Goal: Transaction & Acquisition: Purchase product/service

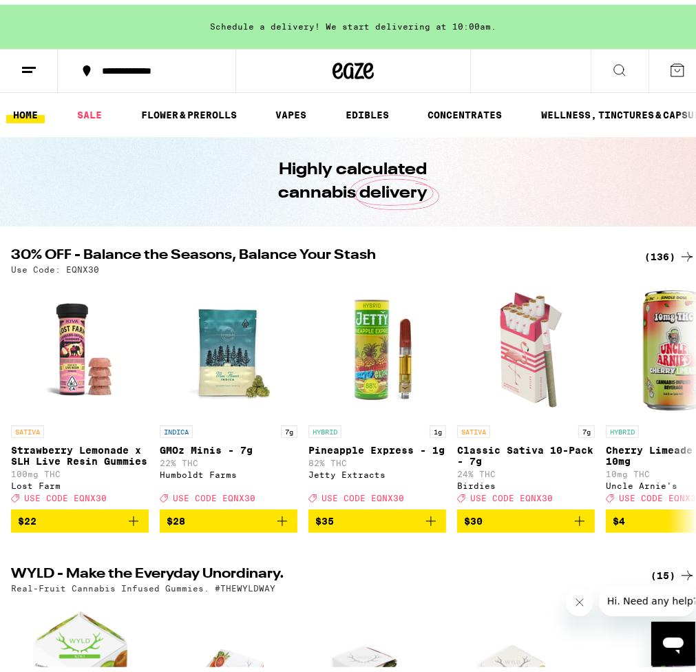
click at [667, 255] on div "(136)" at bounding box center [669, 252] width 51 height 17
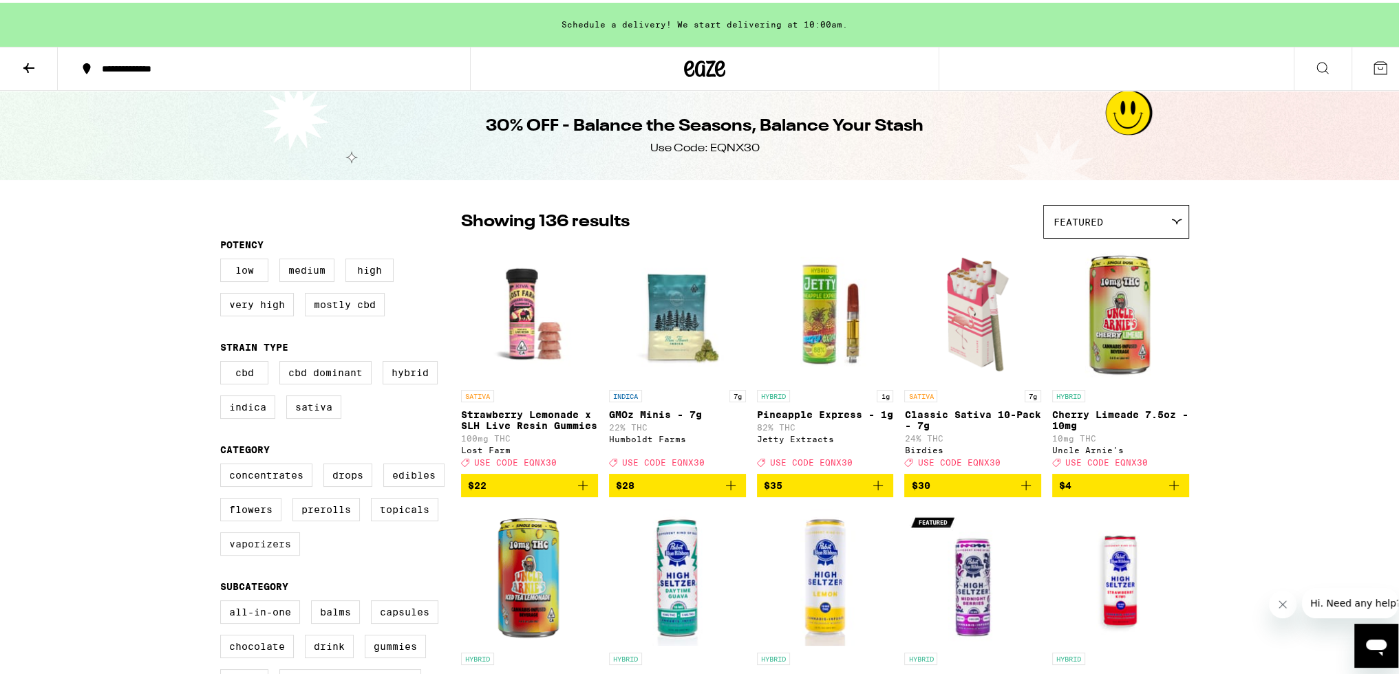
click at [266, 553] on label "Vaporizers" at bounding box center [260, 541] width 80 height 23
click at [224, 464] on input "Vaporizers" at bounding box center [223, 463] width 1 height 1
checkbox input "true"
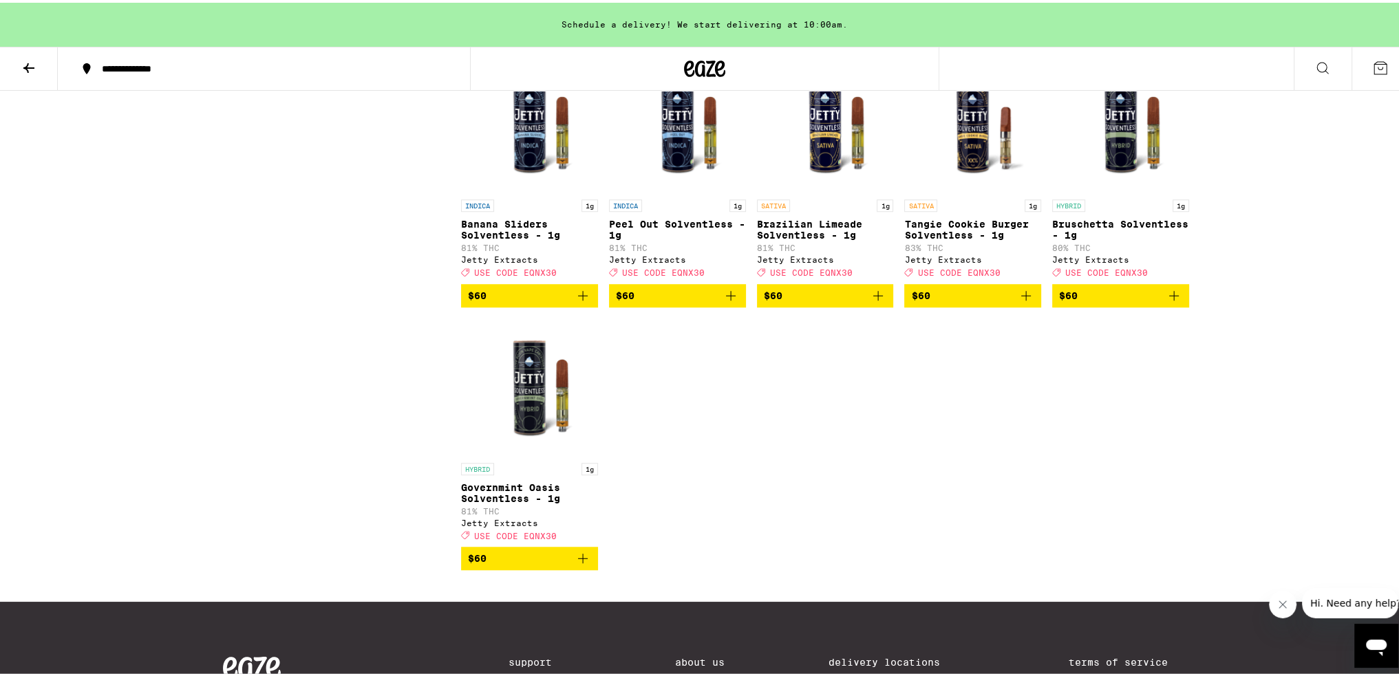
scroll to position [1445, 0]
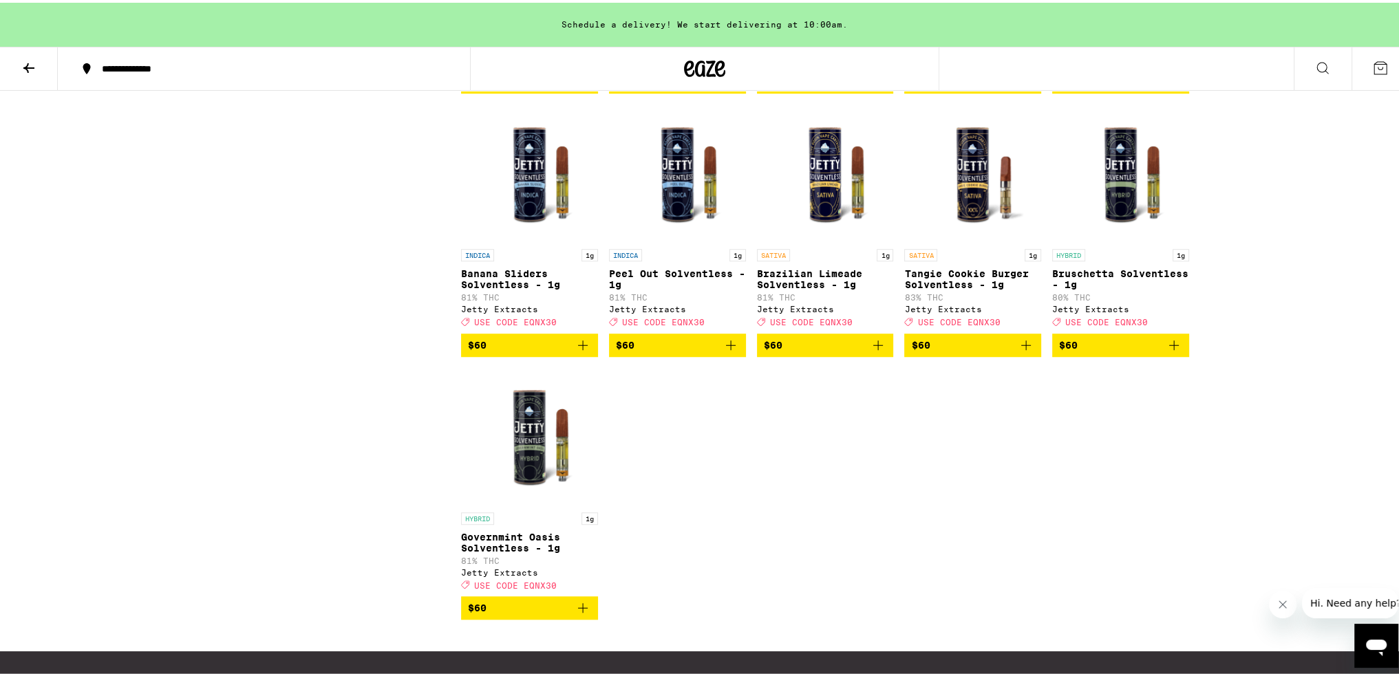
click at [695, 209] on img "Open page for Brazilian Limeade Solventless - 1g from Jetty Extracts" at bounding box center [825, 171] width 137 height 138
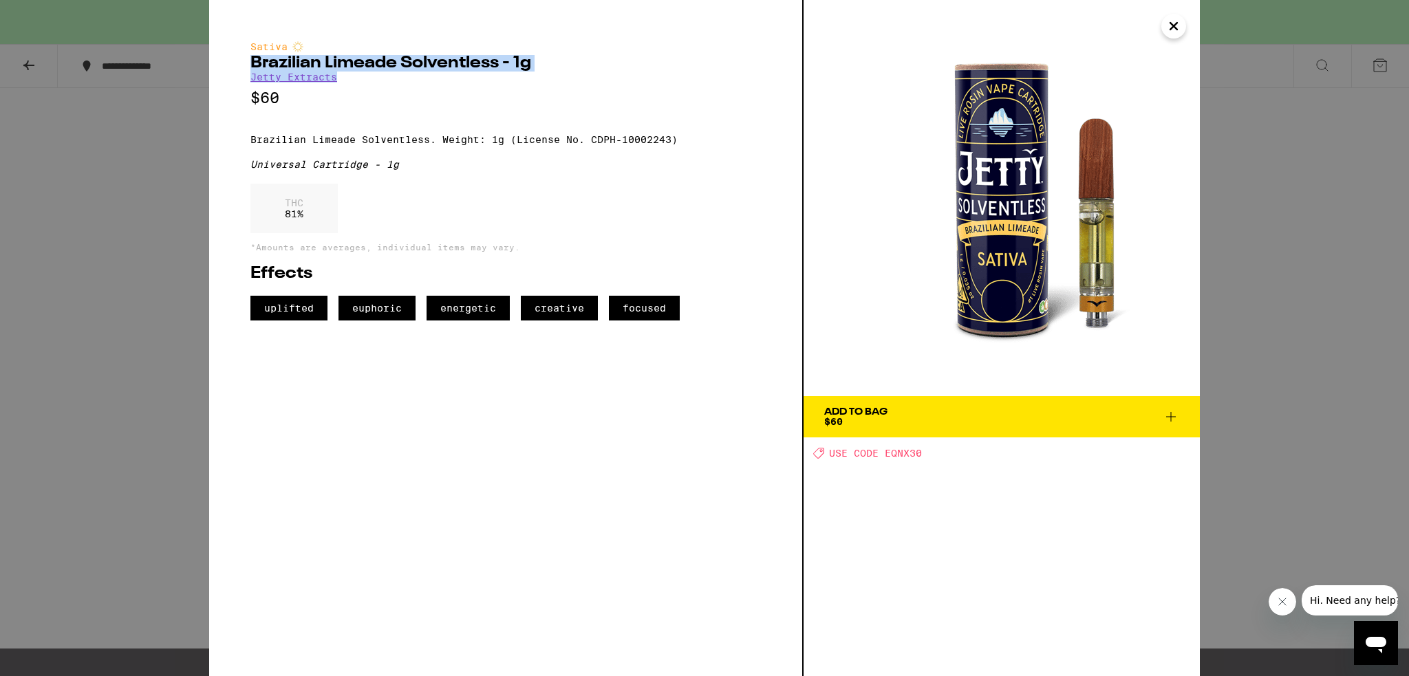
drag, startPoint x: 349, startPoint y: 83, endPoint x: 250, endPoint y: 70, distance: 99.3
click at [250, 70] on div "Sativa Brazilian Limeade Solventless - 1g Jetty Extracts $60 Brazilian Limeade …" at bounding box center [505, 180] width 511 height 279
click at [695, 247] on div "Sativa Brazilian Limeade Solventless - 1g Jetty Extracts $60 Brazilian Limeade …" at bounding box center [704, 338] width 1409 height 676
click at [695, 28] on icon "Close" at bounding box center [1174, 26] width 17 height 21
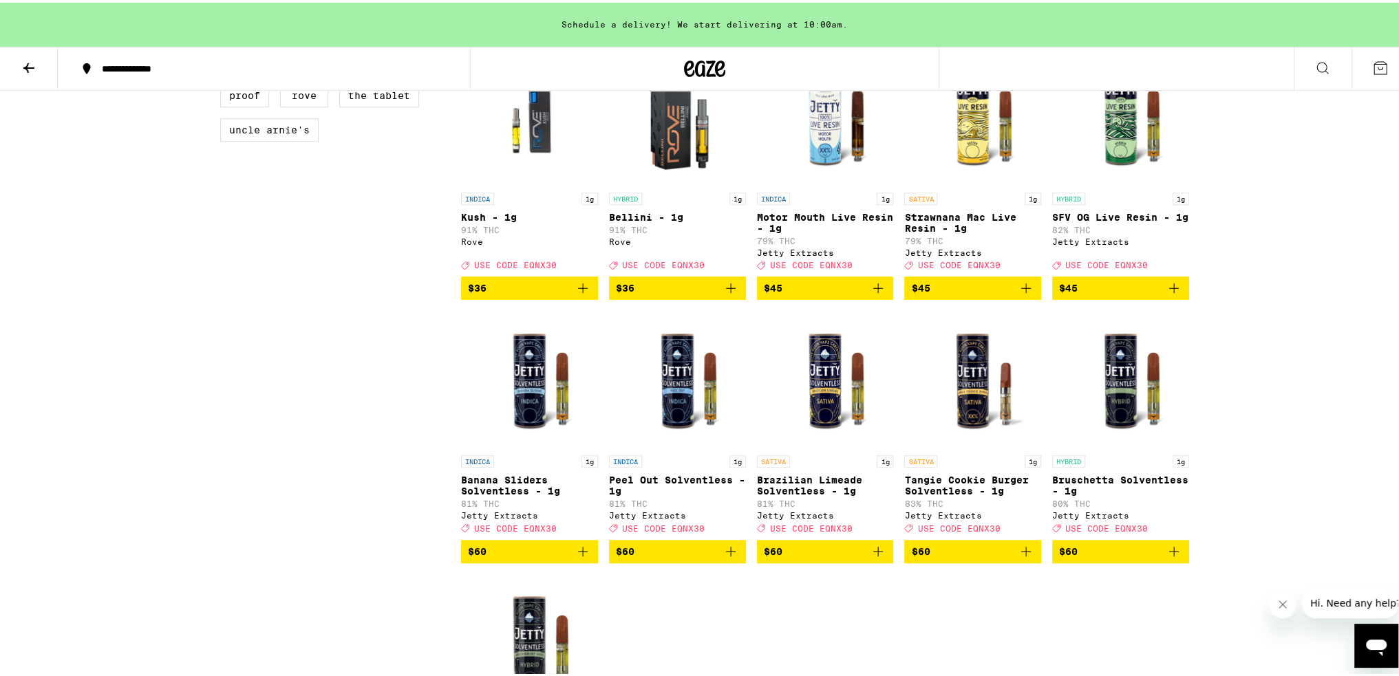
scroll to position [1170, 0]
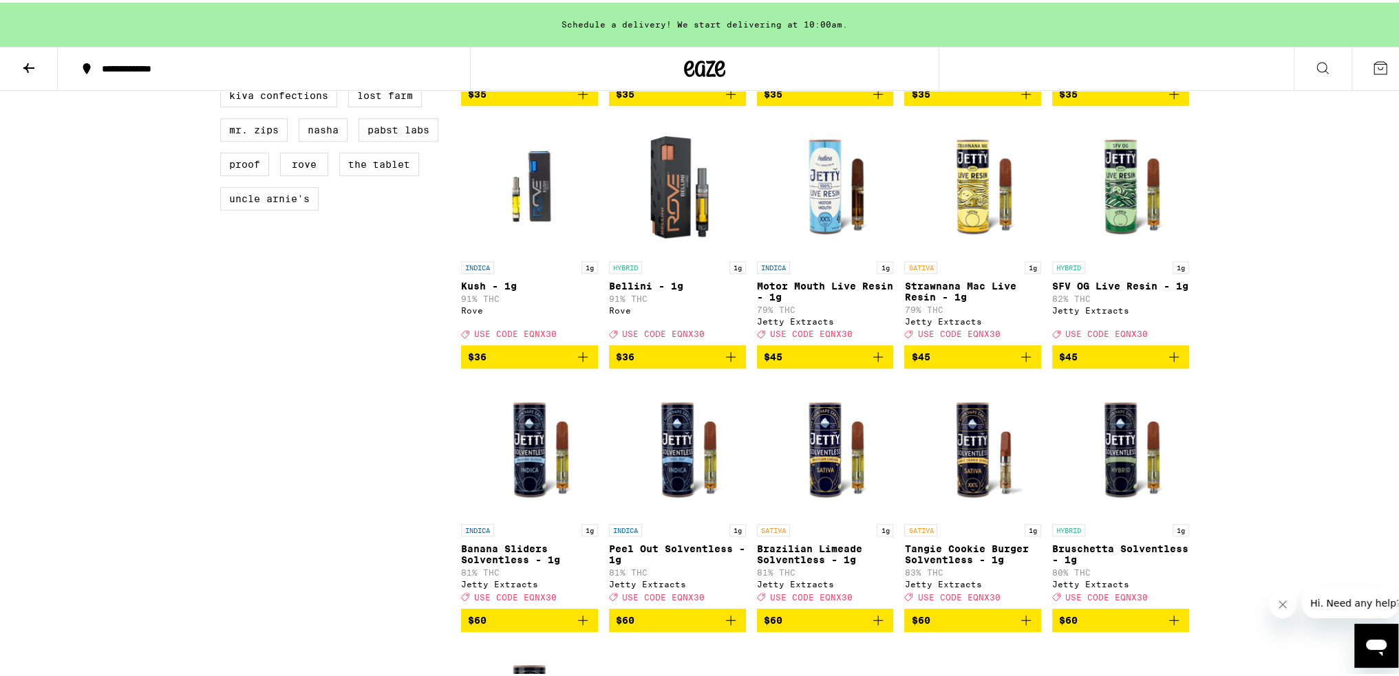
click at [695, 363] on icon "Add to bag" at bounding box center [1174, 354] width 17 height 17
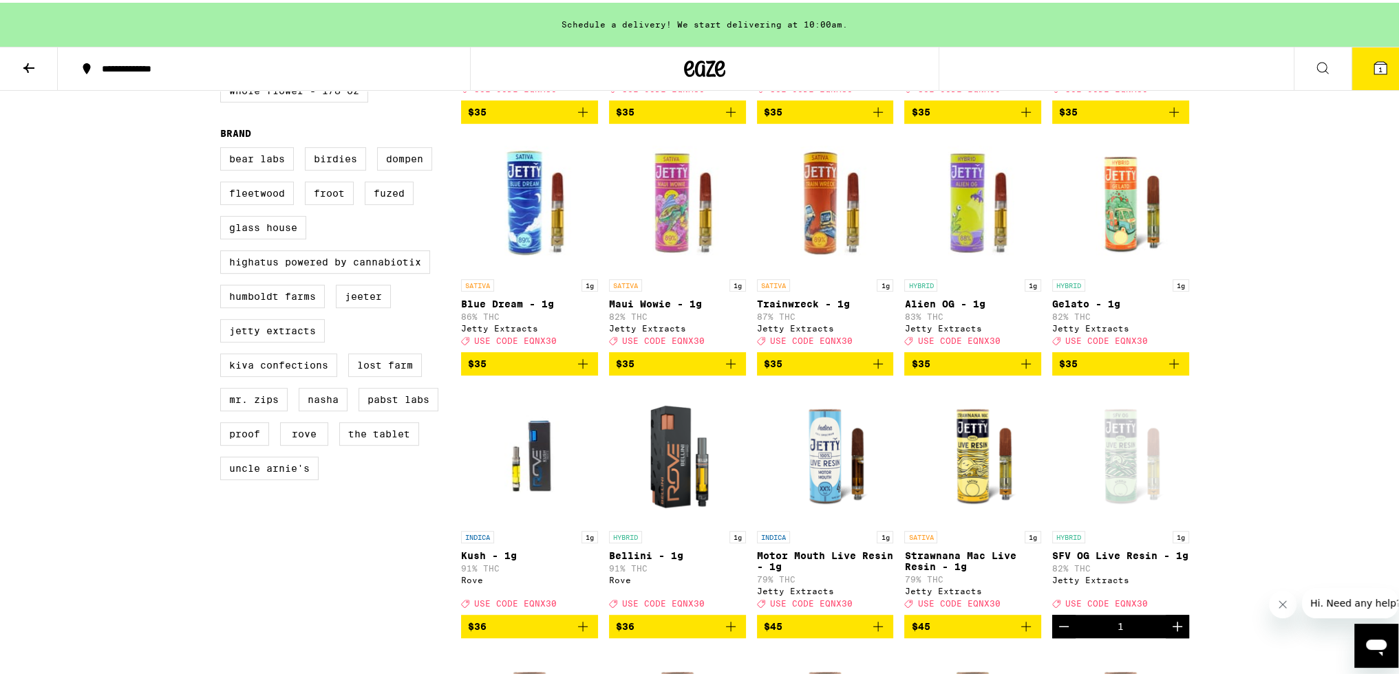
scroll to position [895, 0]
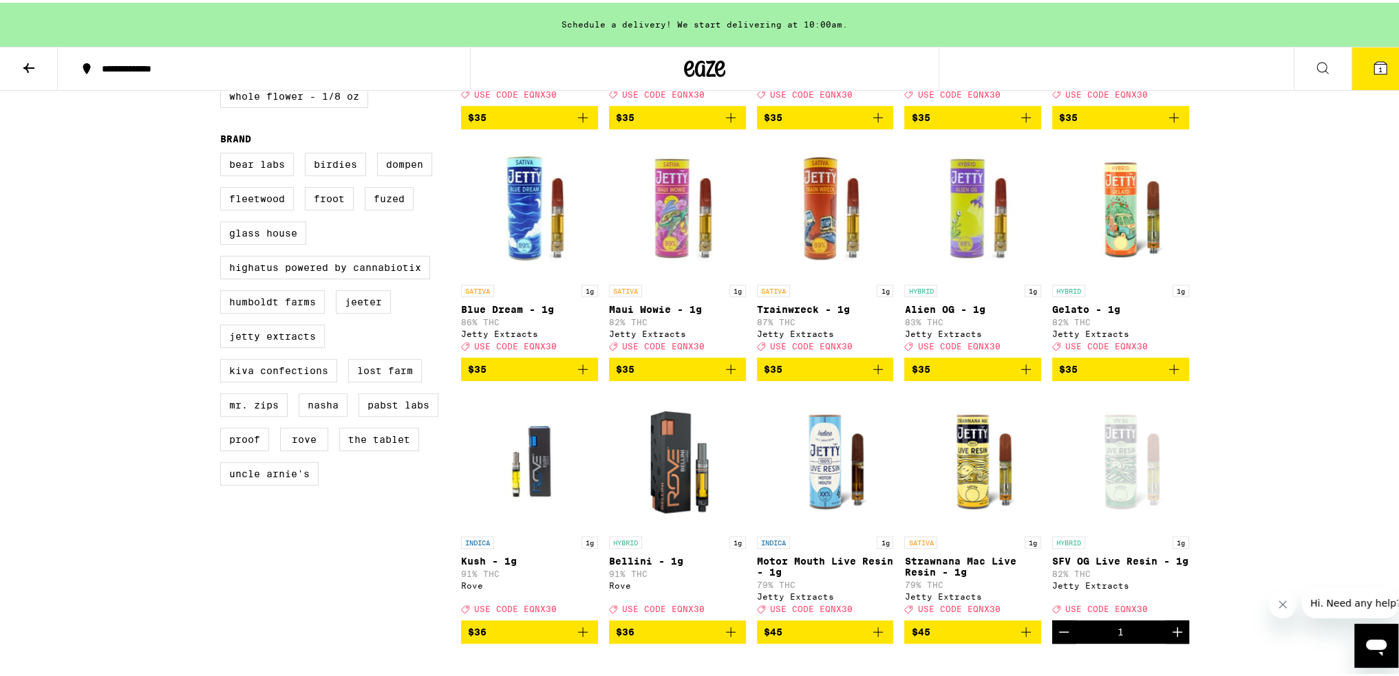
click at [695, 372] on icon "Add to bag" at bounding box center [1026, 367] width 10 height 10
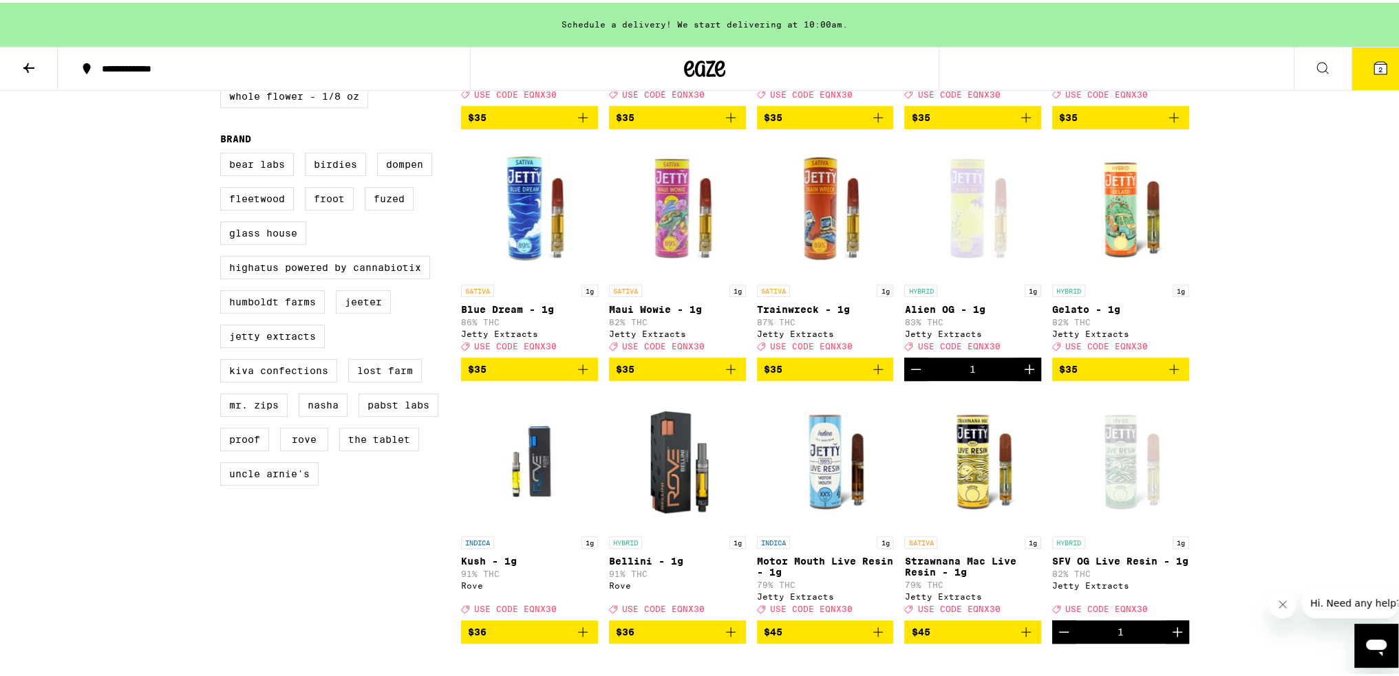
click at [695, 375] on icon "Add to bag" at bounding box center [878, 367] width 17 height 17
click at [695, 375] on icon "Add to bag" at bounding box center [731, 367] width 17 height 17
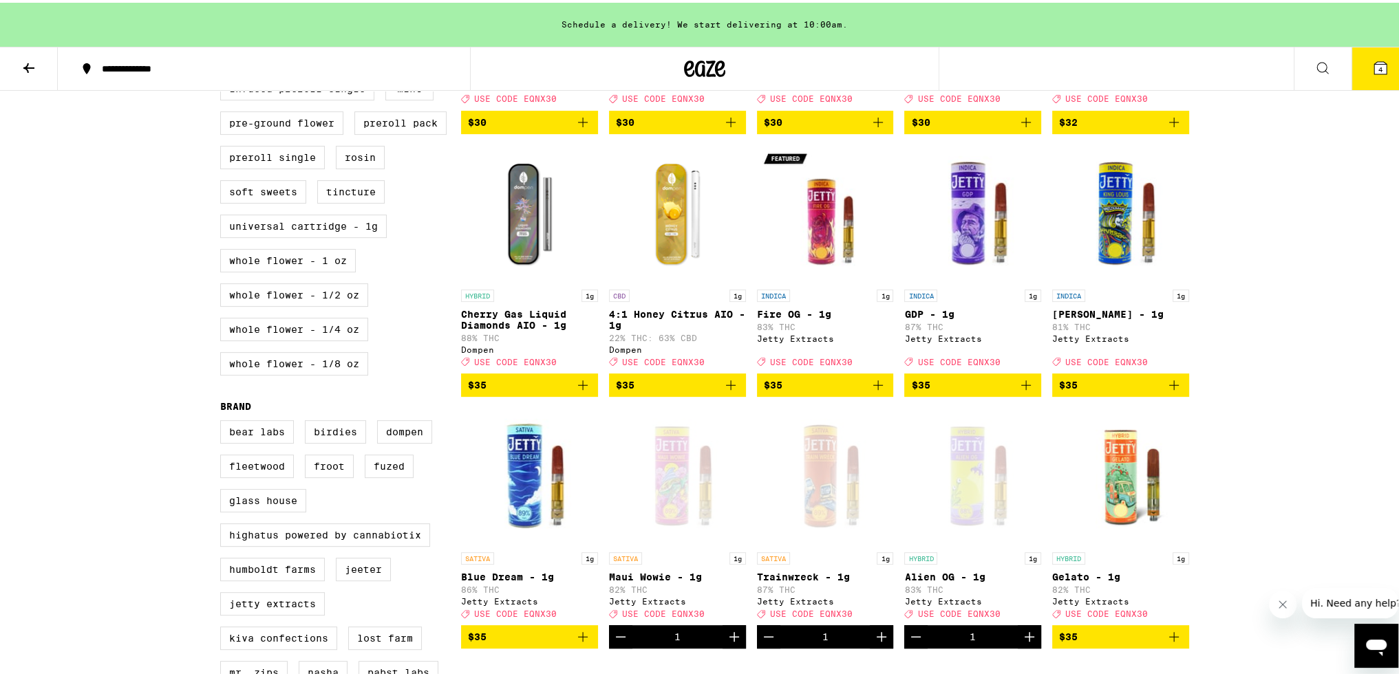
scroll to position [619, 0]
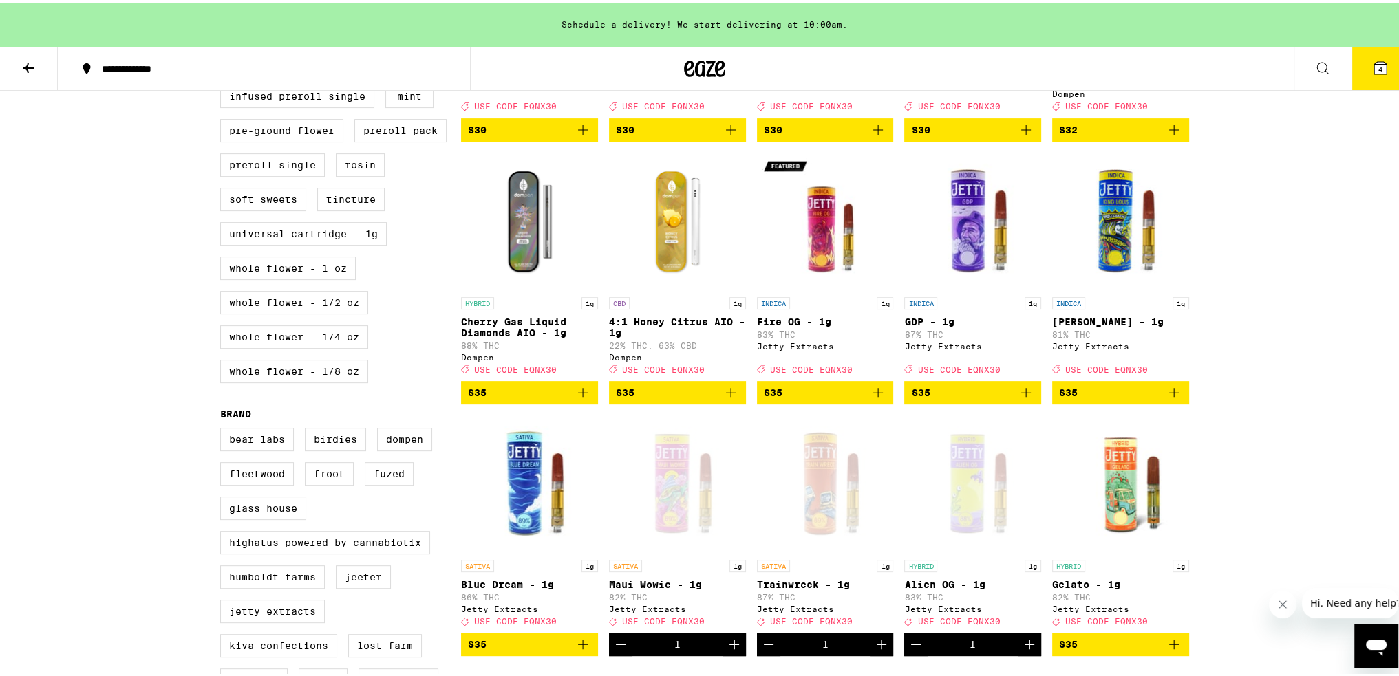
click at [695, 402] on button "$35" at bounding box center [1120, 389] width 137 height 23
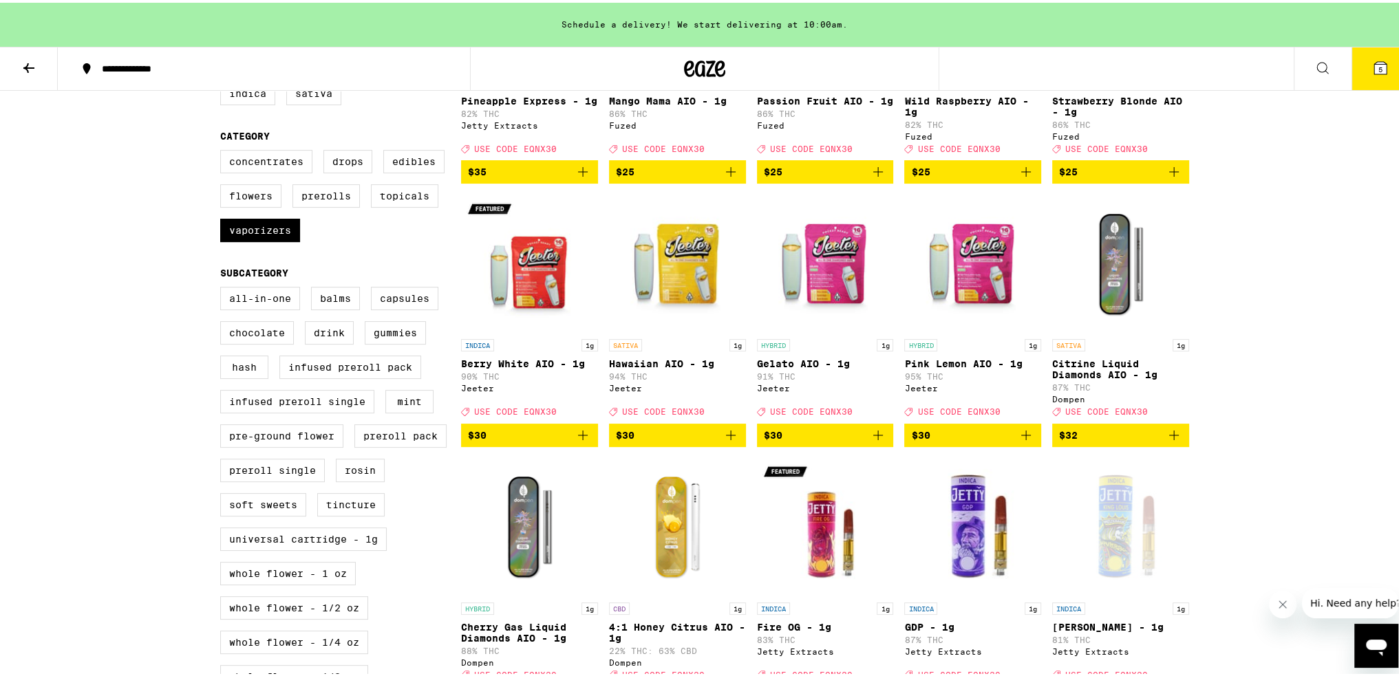
scroll to position [69, 0]
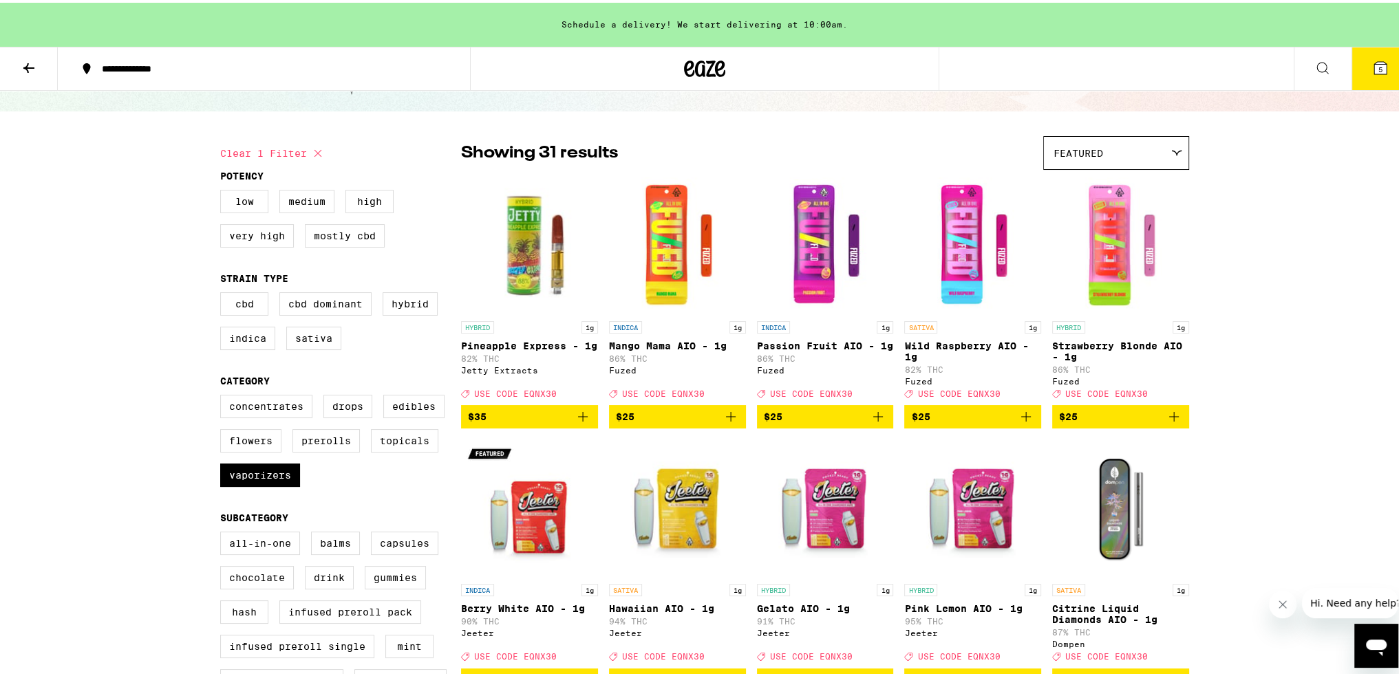
click at [583, 423] on icon "Add to bag" at bounding box center [583, 414] width 17 height 17
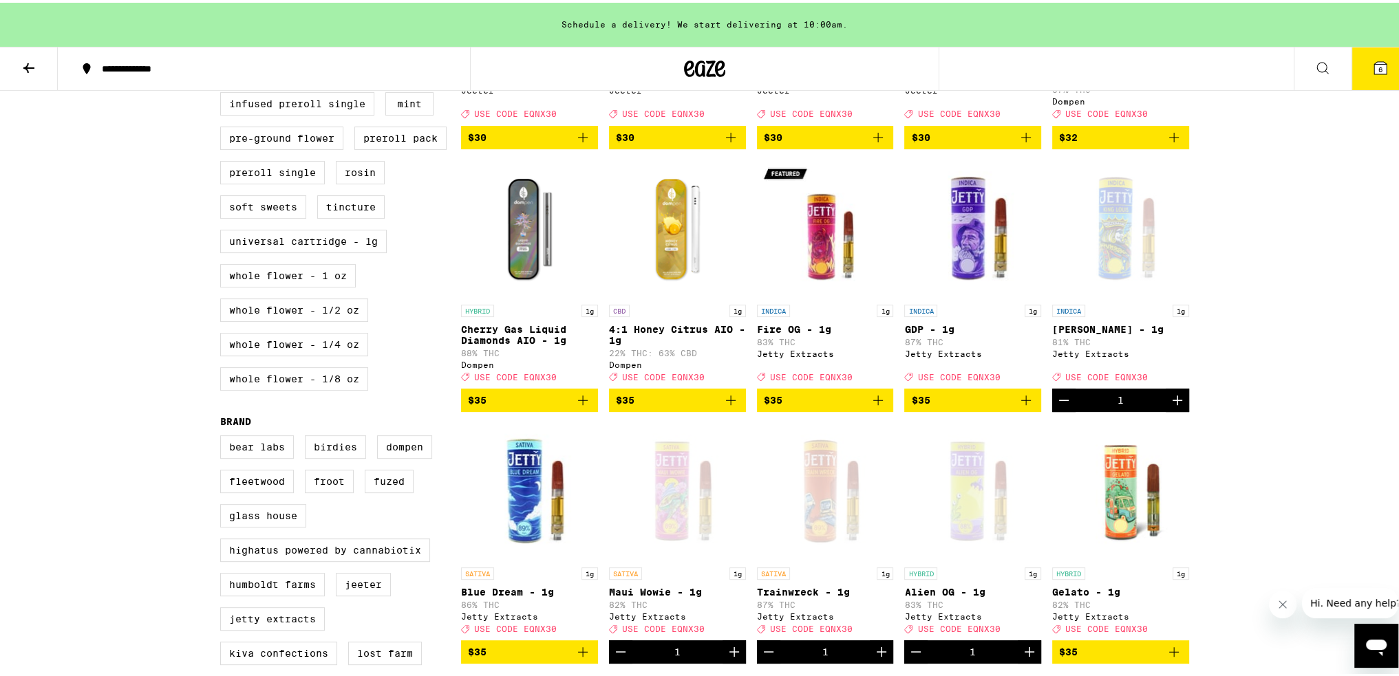
scroll to position [619, 0]
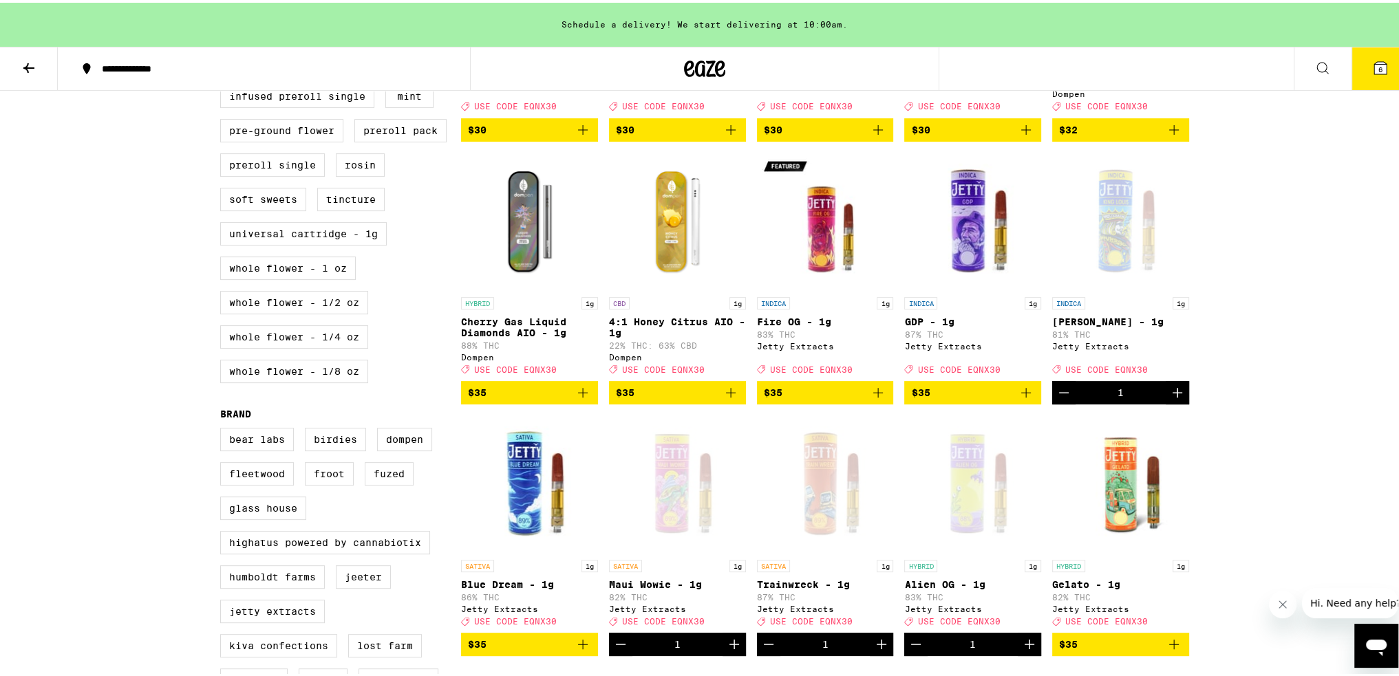
click at [695, 248] on img "Open page for Fire OG - 1g from Jetty Extracts" at bounding box center [825, 219] width 137 height 138
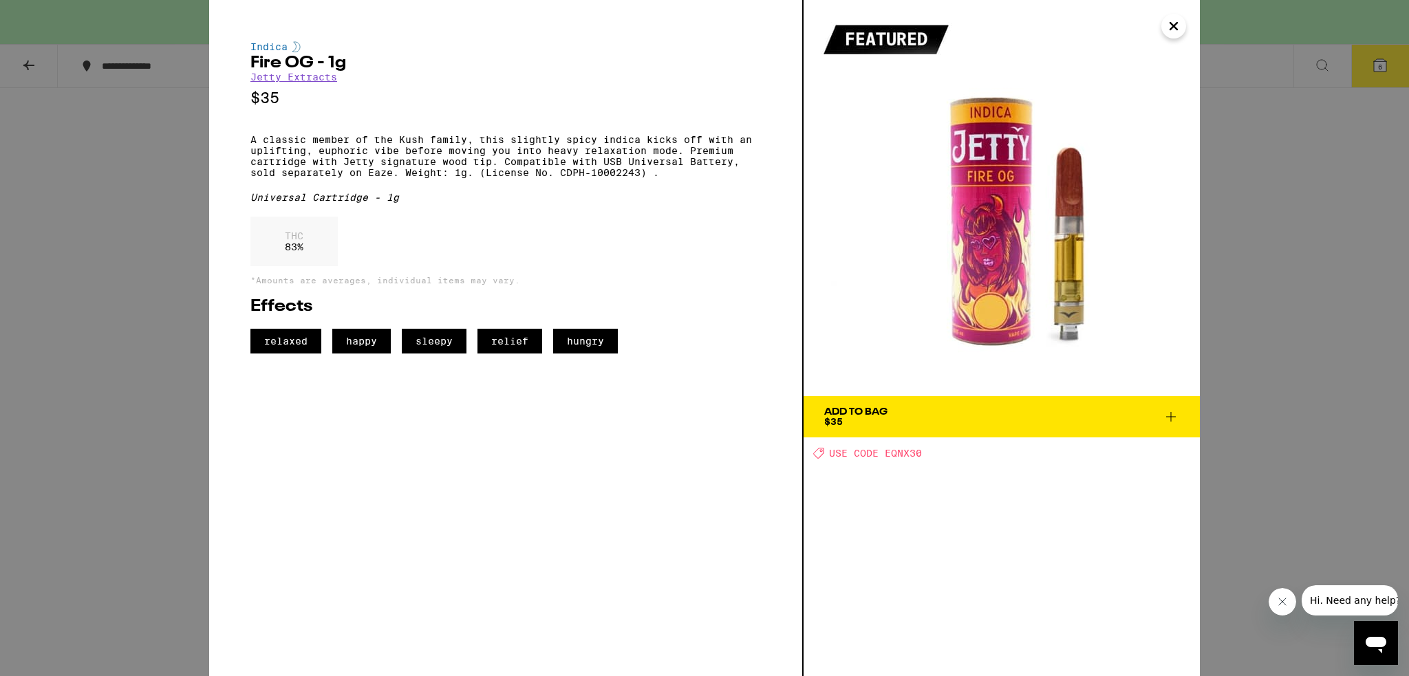
click at [113, 82] on div "Indica Fire OG - 1g Jetty Extracts $35 A classic member of the Kush family, thi…" at bounding box center [704, 338] width 1409 height 676
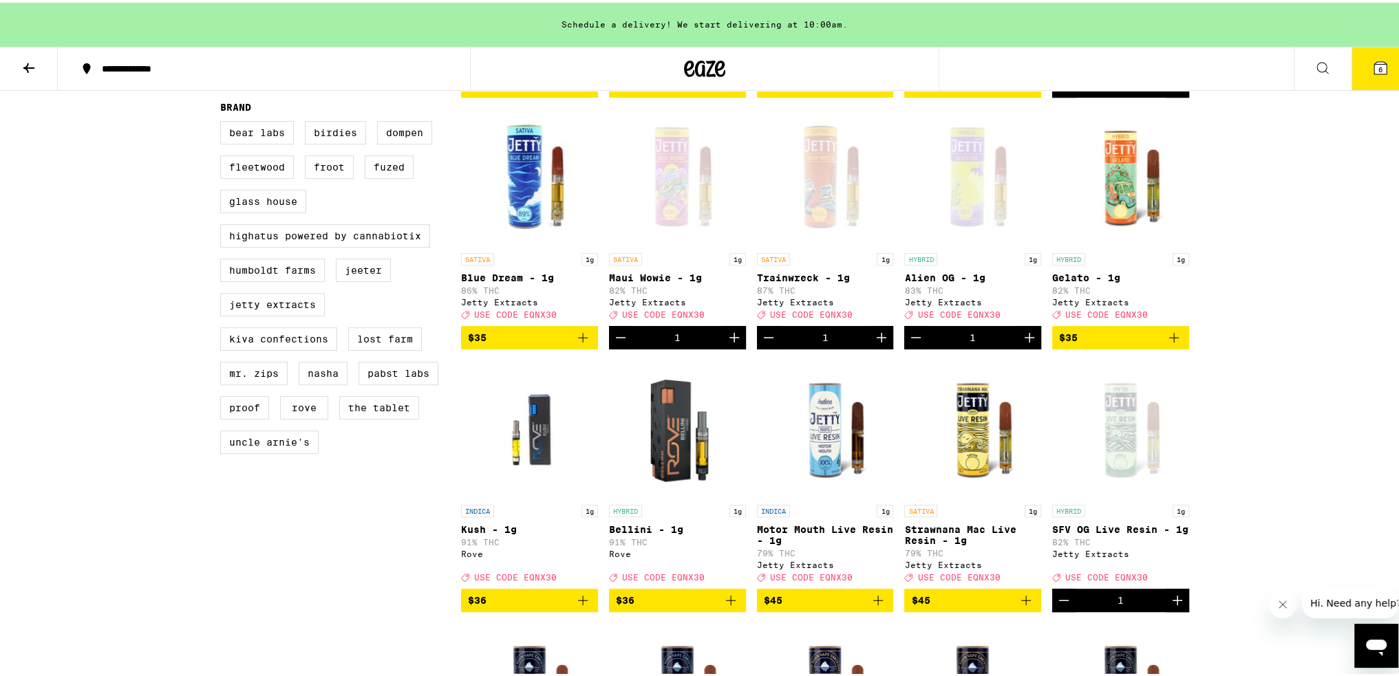
scroll to position [963, 0]
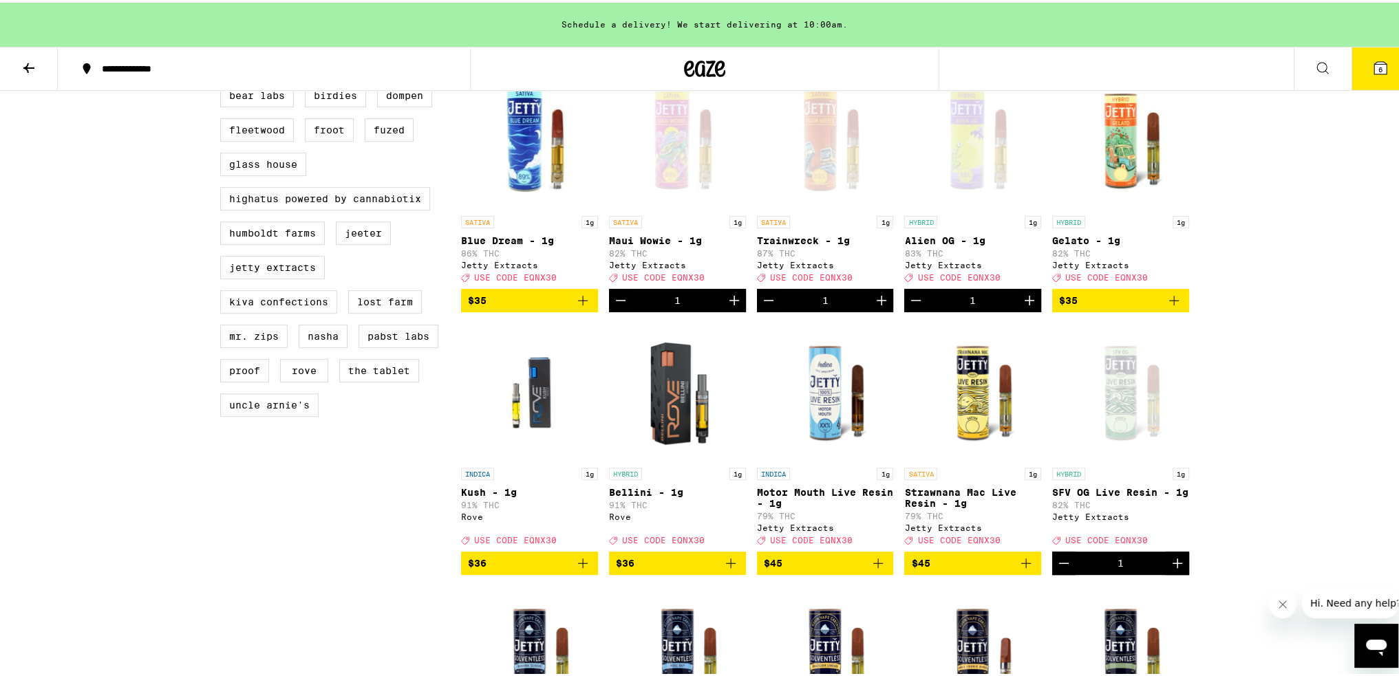
click at [695, 422] on img "Open page for Strawnana Mac Live Resin - 1g from Jetty Extracts" at bounding box center [972, 390] width 137 height 138
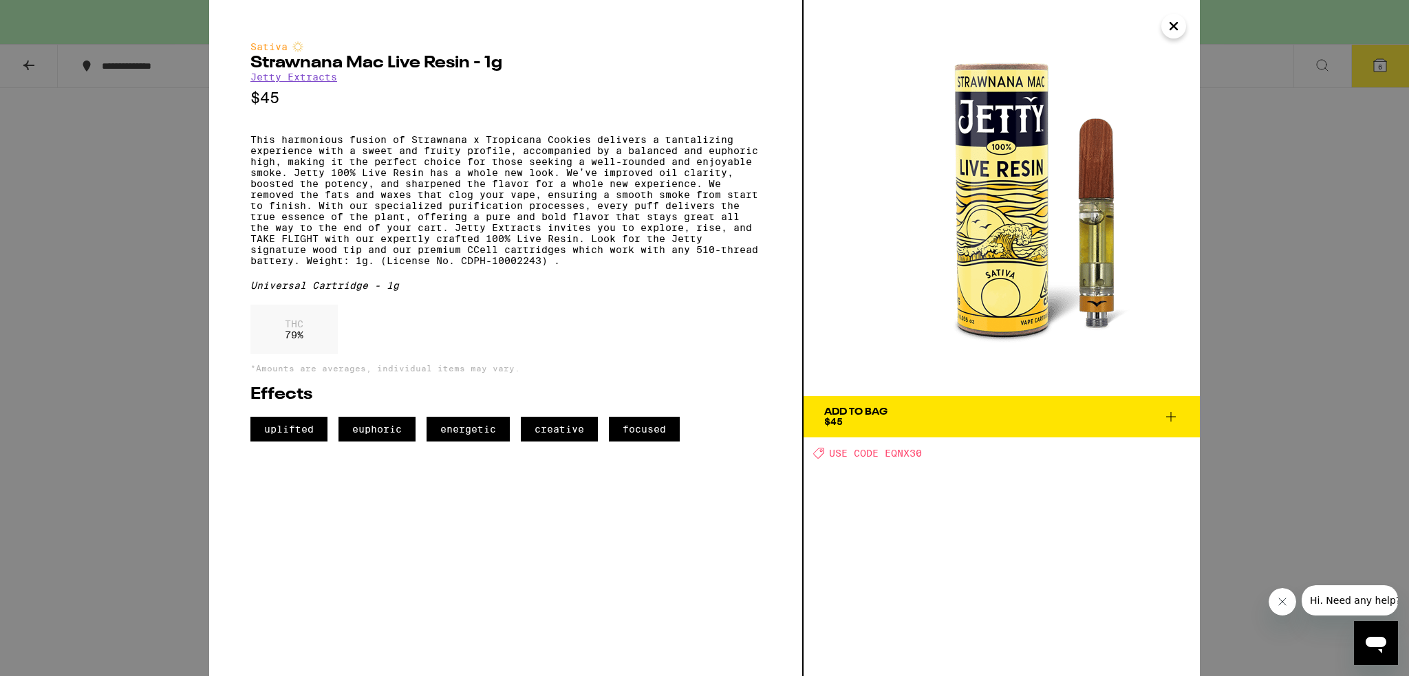
click at [184, 372] on div "Sativa Strawnana Mac Live Resin - 1g Jetty Extracts $45 This harmonious fusion …" at bounding box center [704, 338] width 1409 height 676
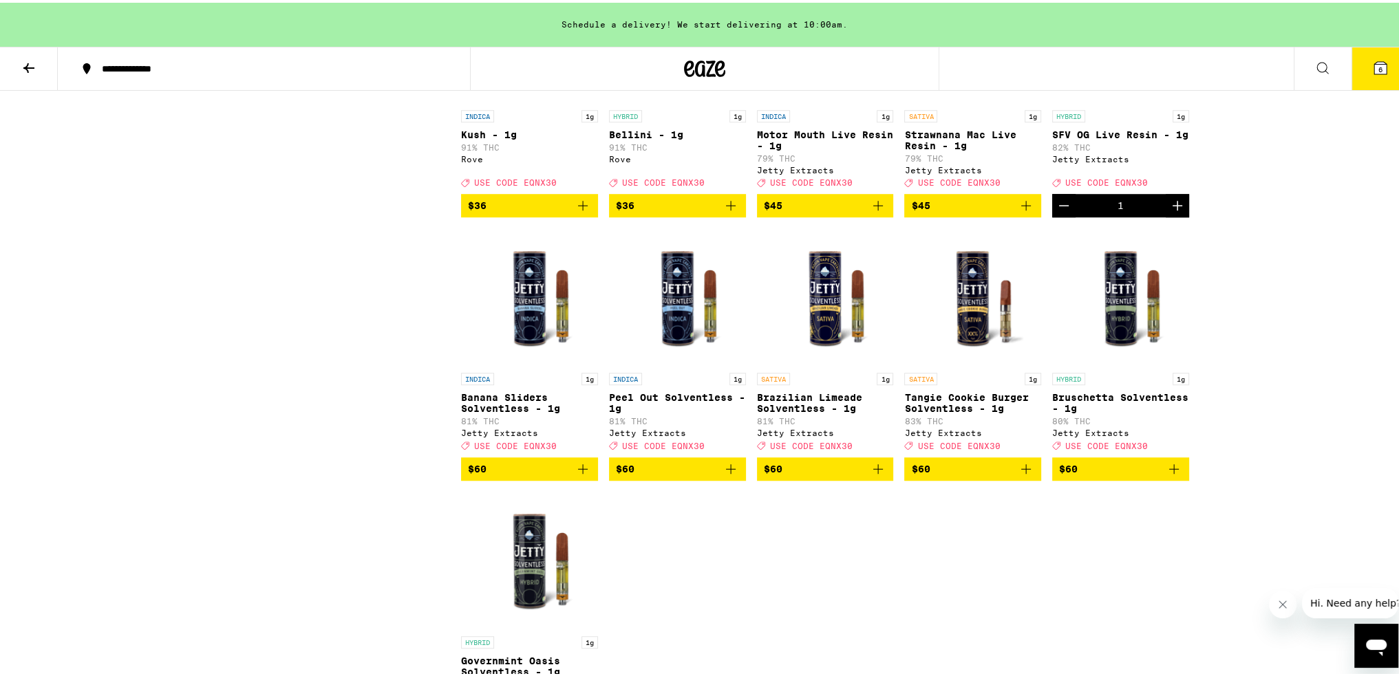
scroll to position [1376, 0]
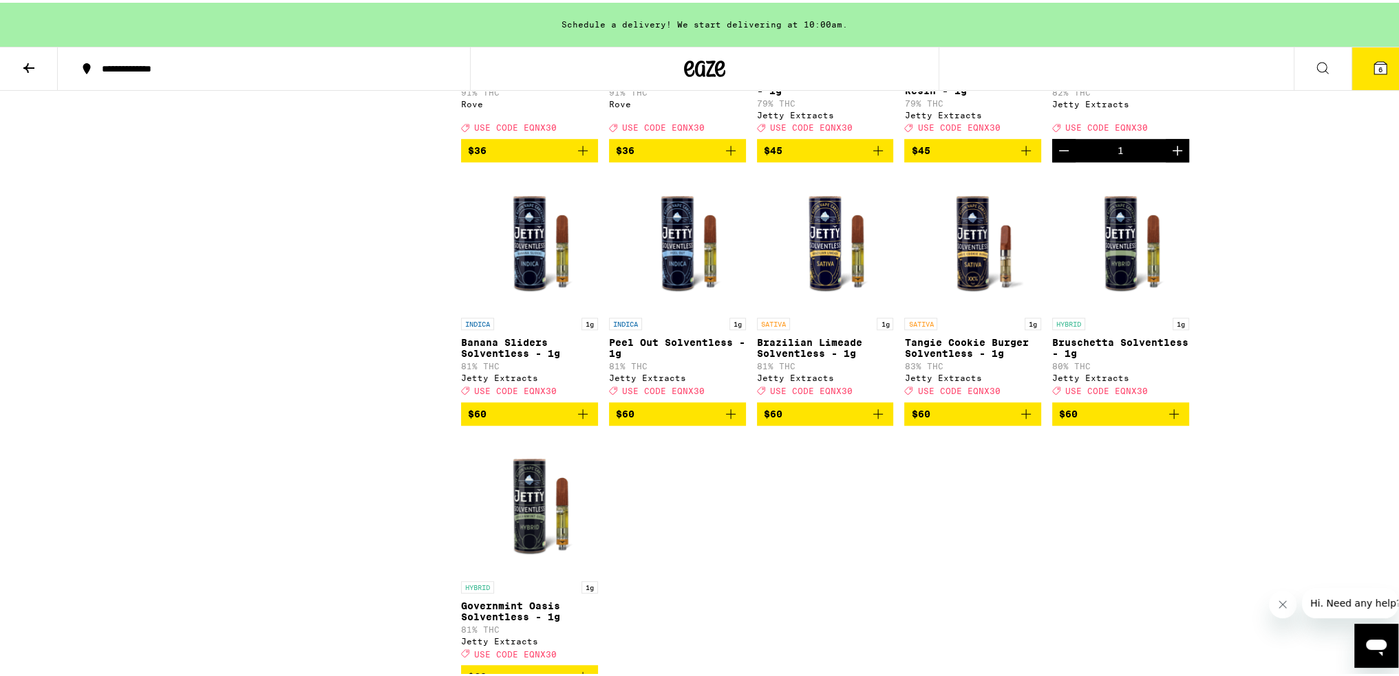
click at [695, 420] on icon "Add to bag" at bounding box center [878, 411] width 17 height 17
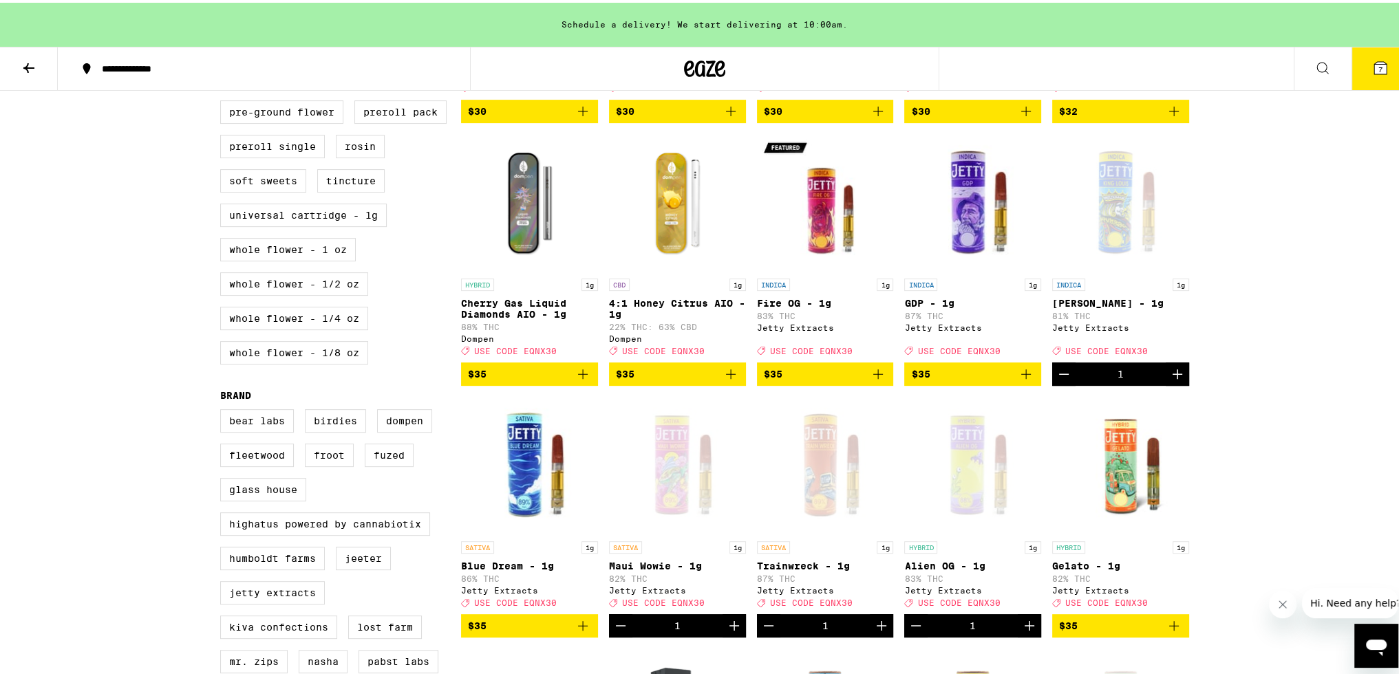
scroll to position [895, 0]
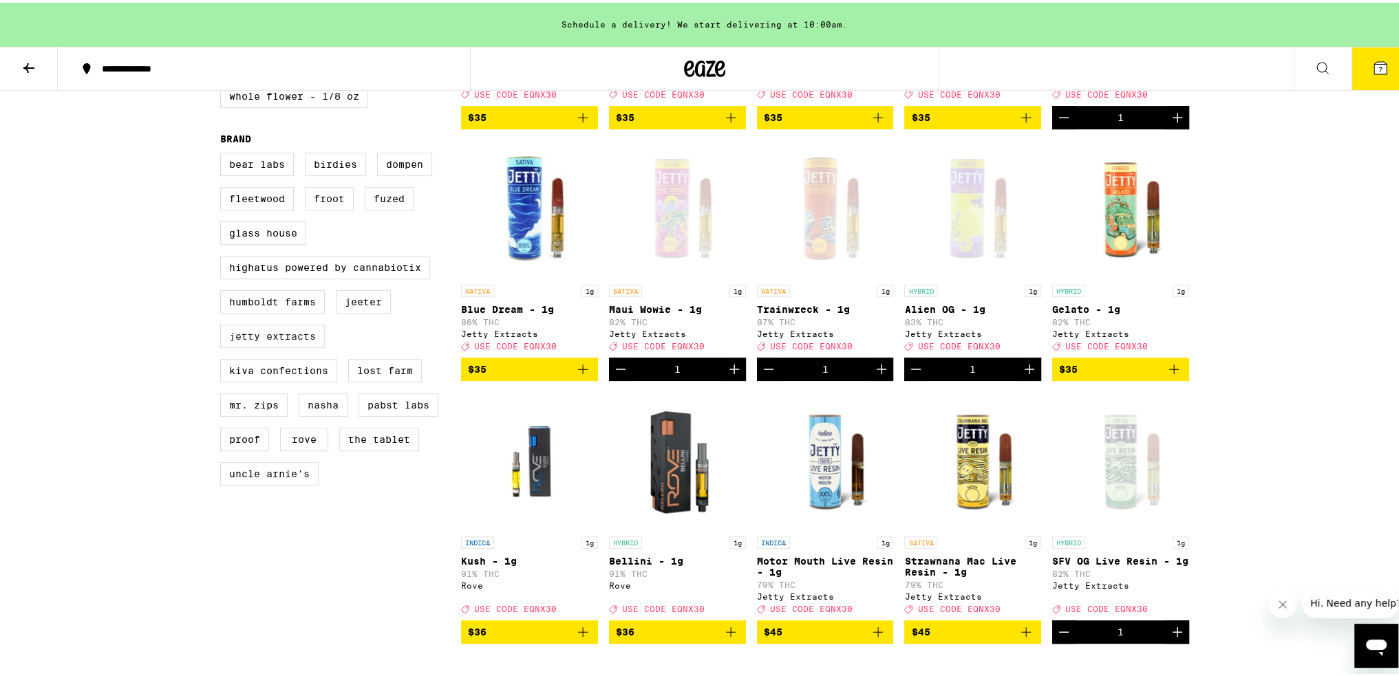
click at [263, 345] on label "Jetty Extracts" at bounding box center [272, 333] width 105 height 23
click at [224, 153] on input "Jetty Extracts" at bounding box center [223, 152] width 1 height 1
checkbox input "true"
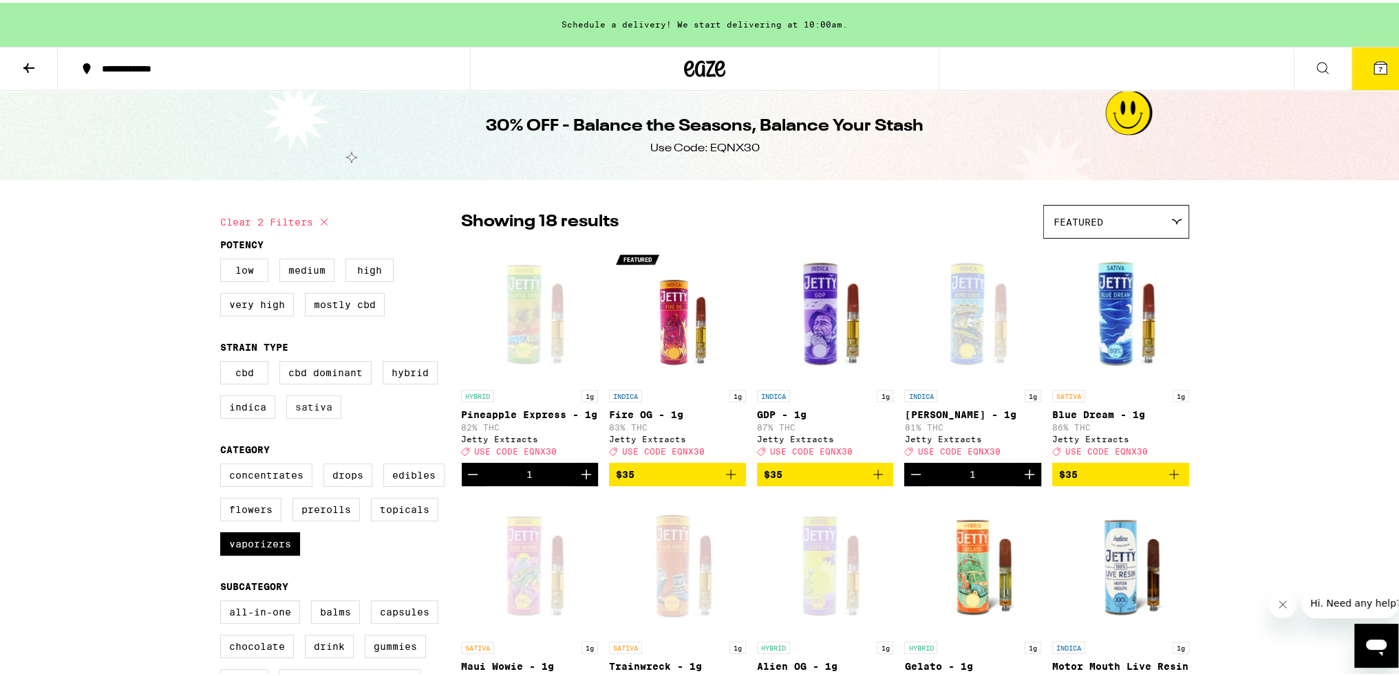
click at [310, 416] on label "Sativa" at bounding box center [313, 404] width 55 height 23
click at [224, 361] on input "Sativa" at bounding box center [223, 361] width 1 height 1
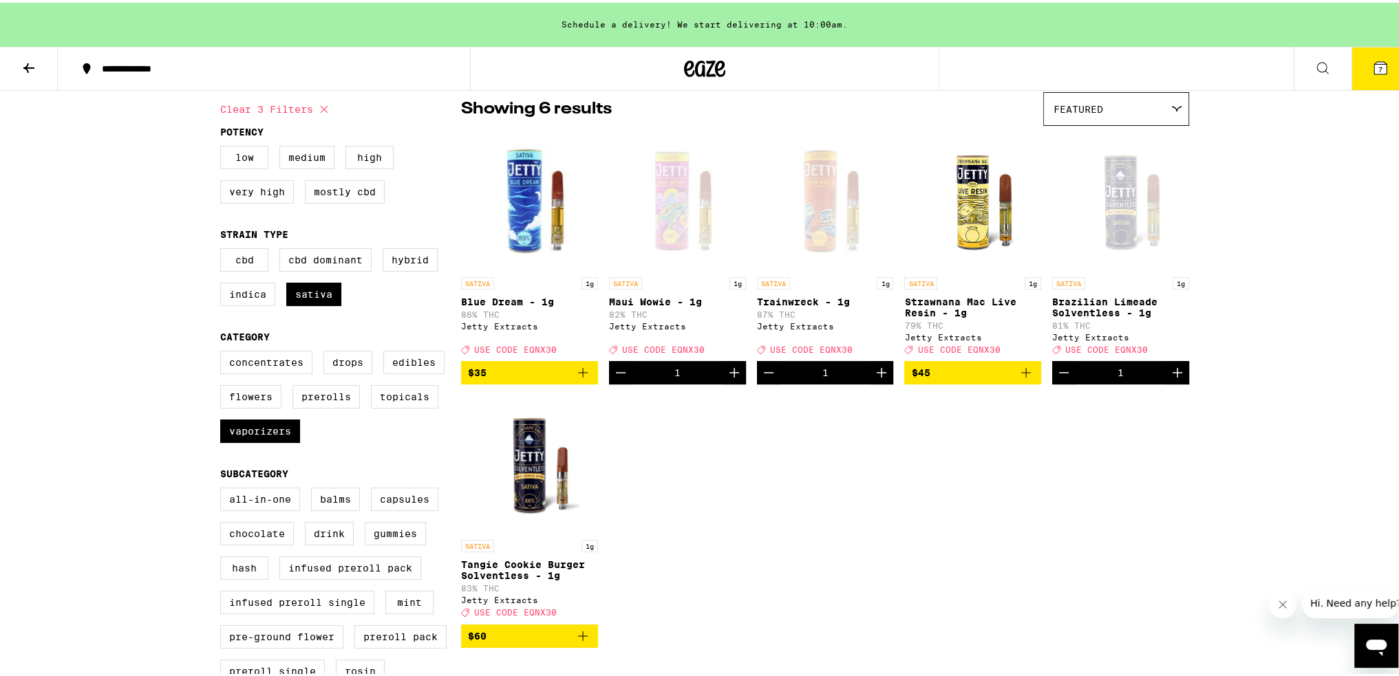
scroll to position [138, 0]
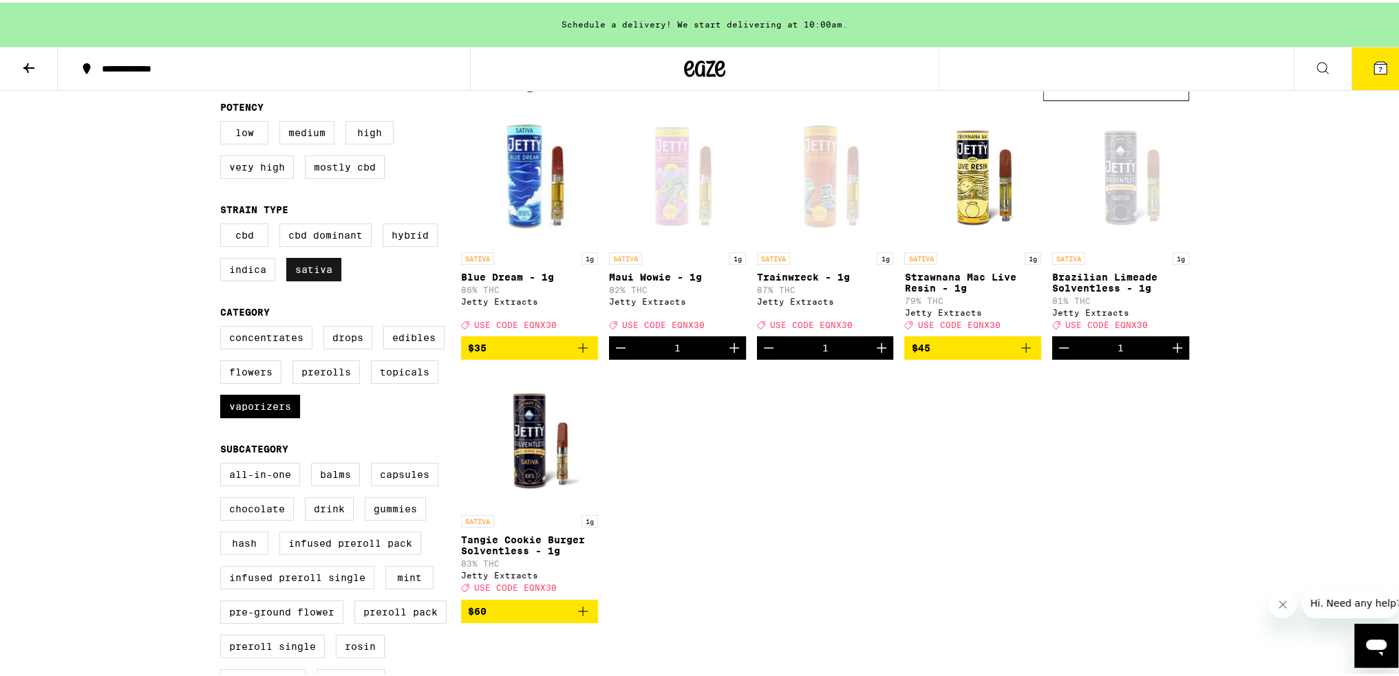
click at [312, 277] on label "Sativa" at bounding box center [313, 266] width 55 height 23
click at [224, 224] on input "Sativa" at bounding box center [223, 223] width 1 height 1
checkbox input "false"
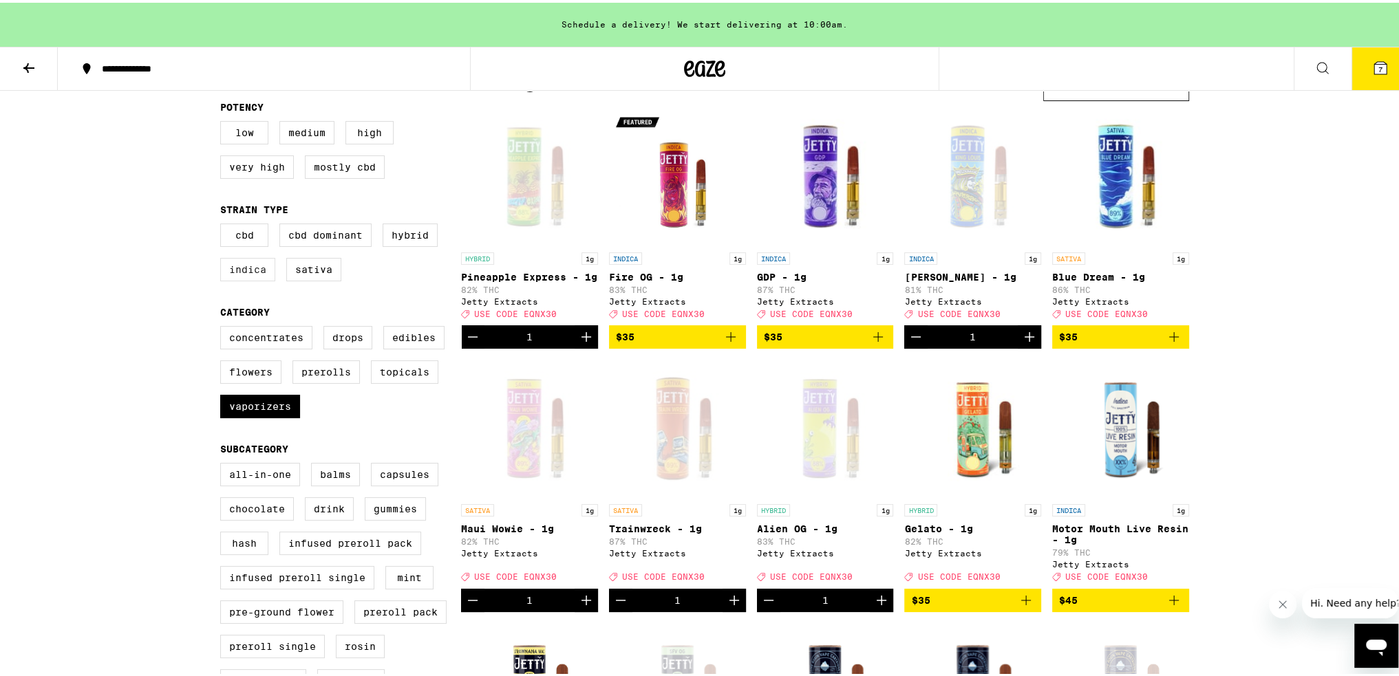
click at [247, 276] on label "Indica" at bounding box center [247, 266] width 55 height 23
click at [224, 224] on input "Indica" at bounding box center [223, 223] width 1 height 1
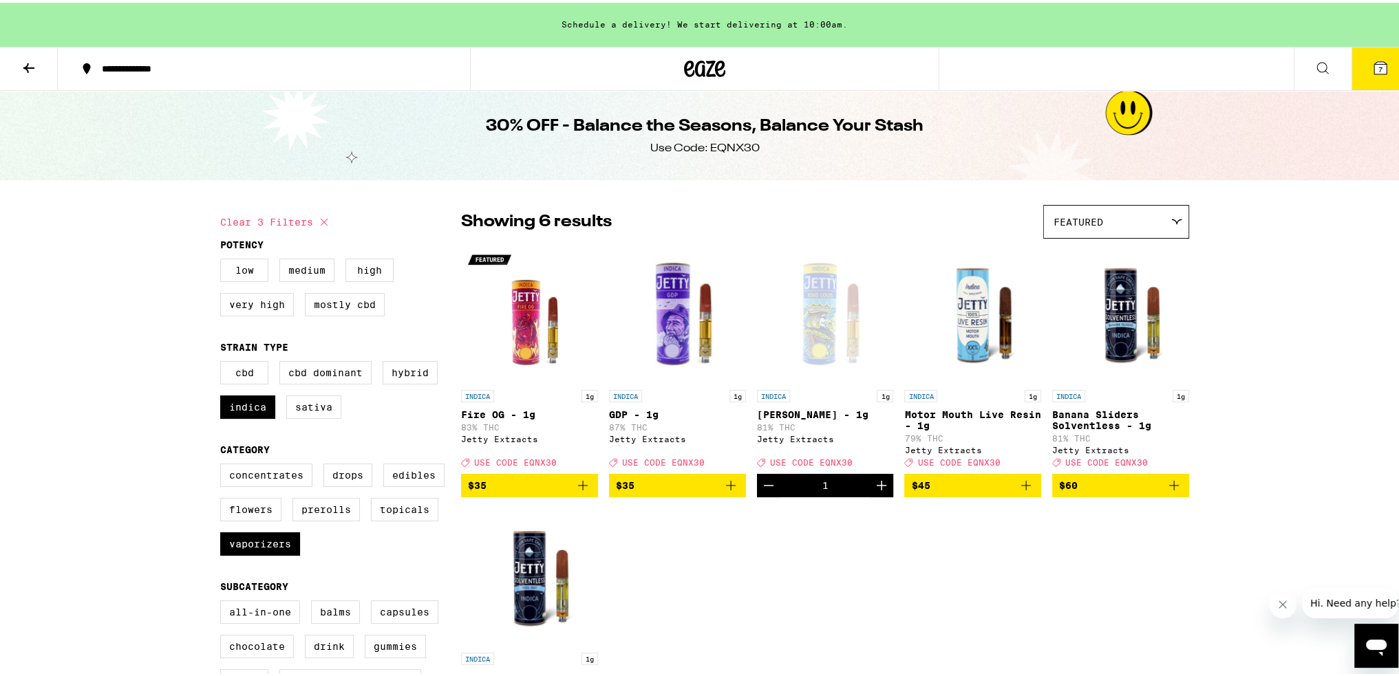
click at [695, 305] on div "Open page for King Louis - 1g from Jetty Extracts" at bounding box center [825, 312] width 137 height 138
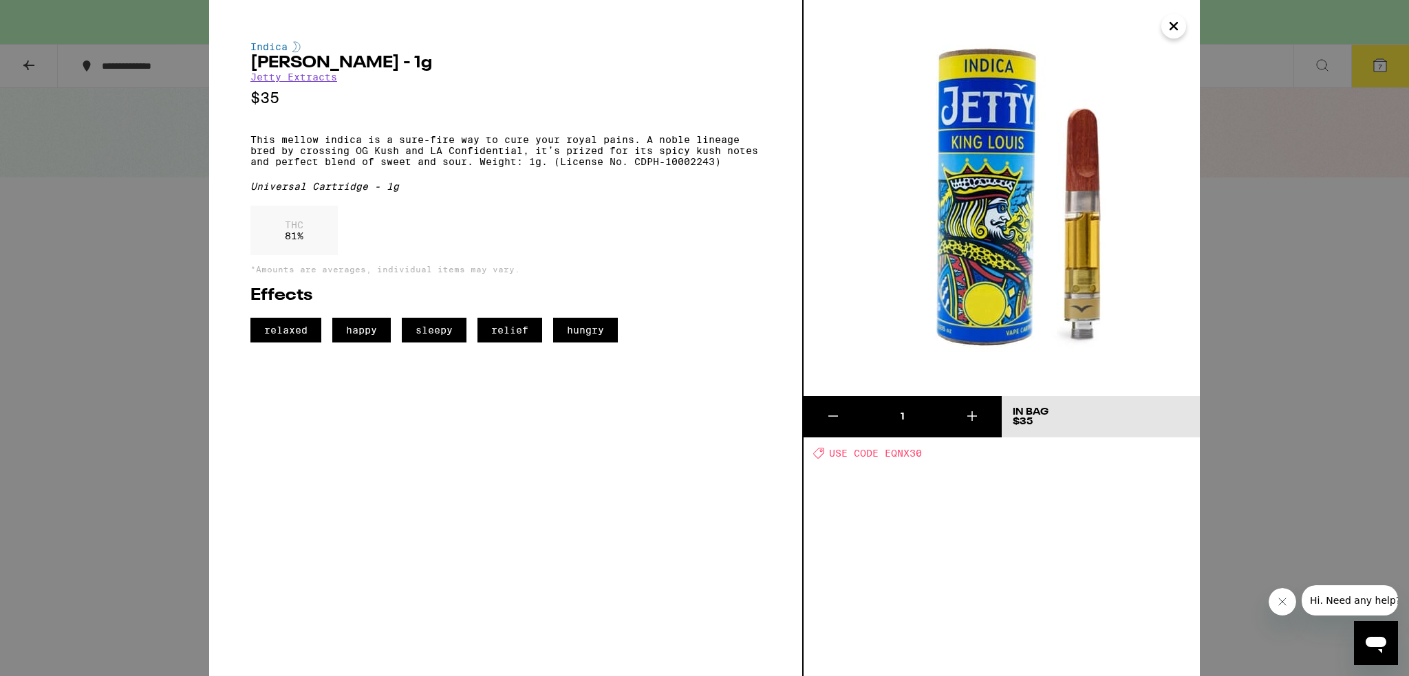
click at [69, 379] on div "Indica [PERSON_NAME] - 1g Jetty Extracts $35 This mellow indica is a sure-fire …" at bounding box center [704, 338] width 1409 height 676
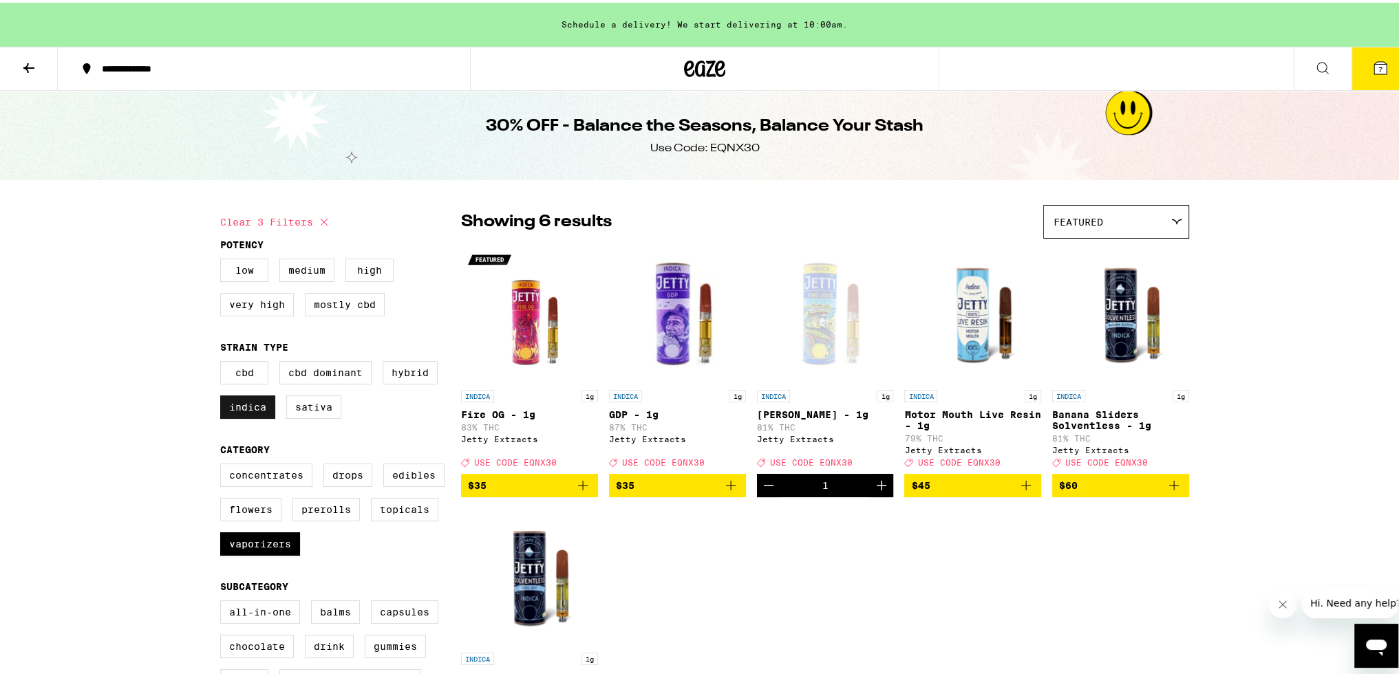
click at [231, 416] on label "Indica" at bounding box center [247, 404] width 55 height 23
click at [224, 361] on input "Indica" at bounding box center [223, 361] width 1 height 1
checkbox input "false"
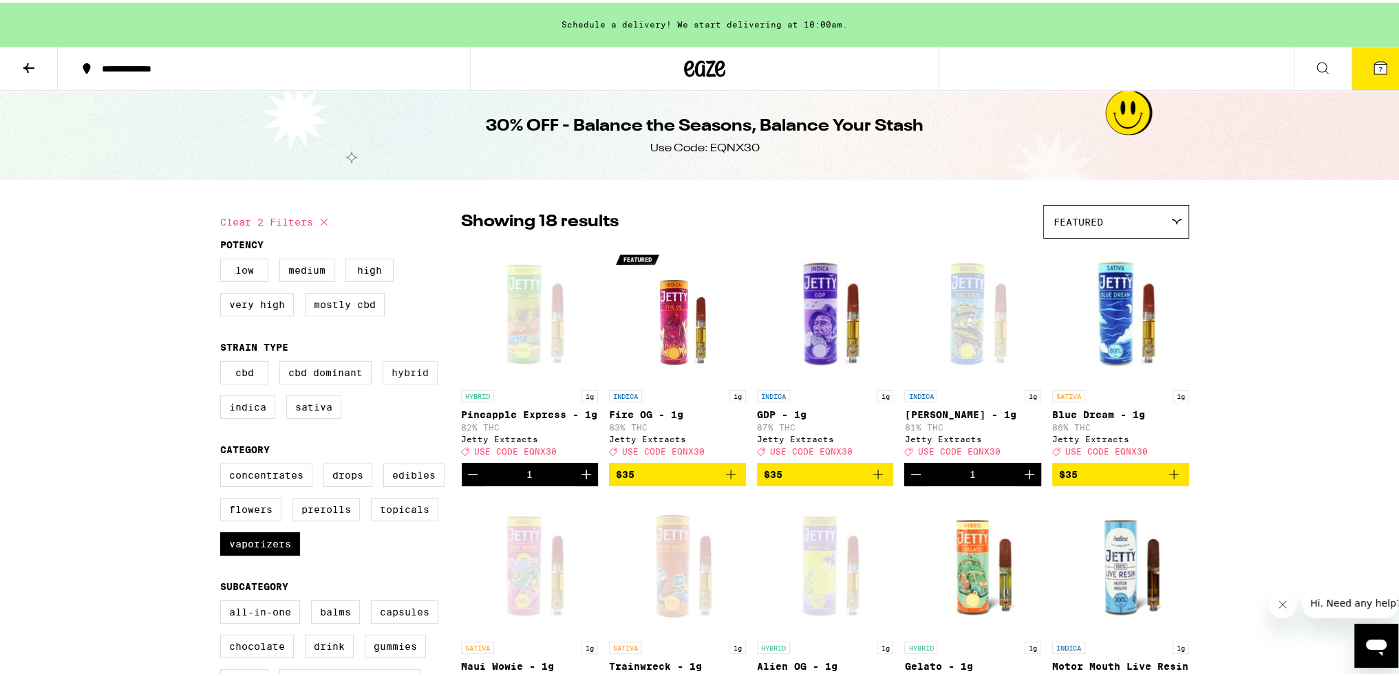
click at [422, 377] on label "Hybrid" at bounding box center [410, 370] width 55 height 23
click at [224, 361] on input "Hybrid" at bounding box center [223, 361] width 1 height 1
checkbox input "true"
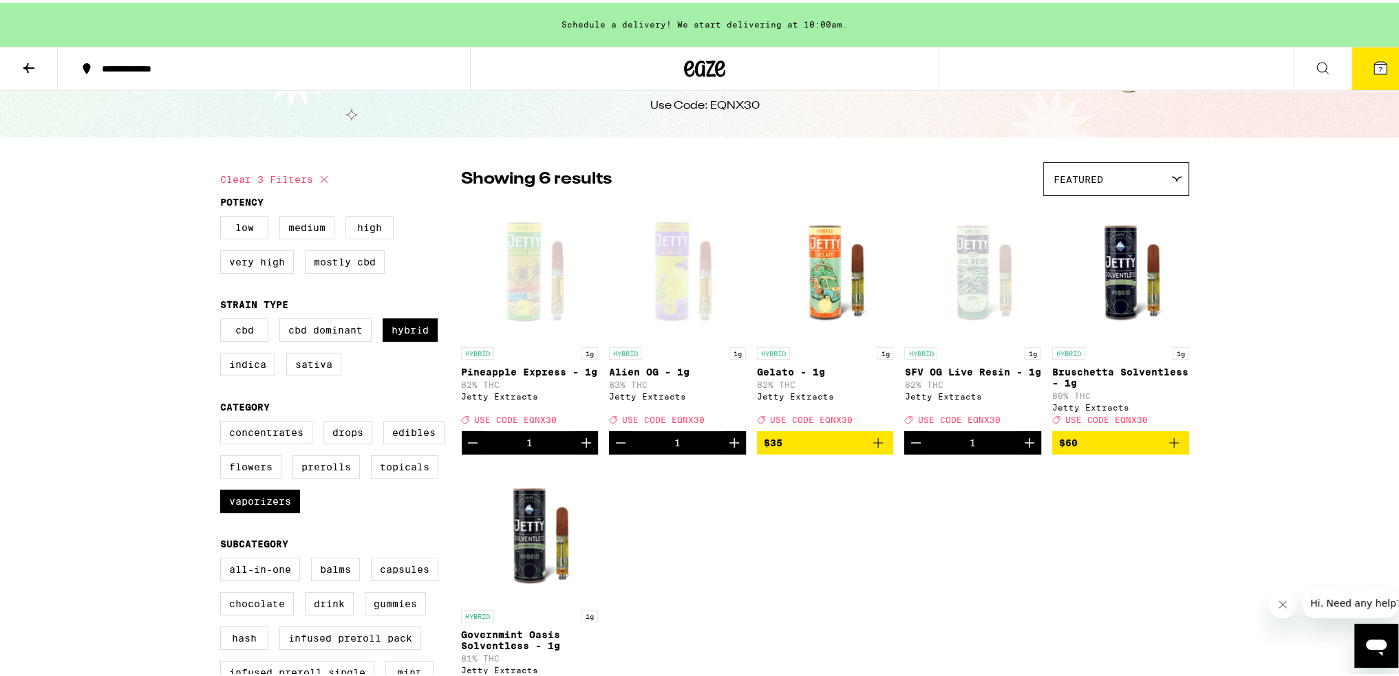
scroll to position [138, 0]
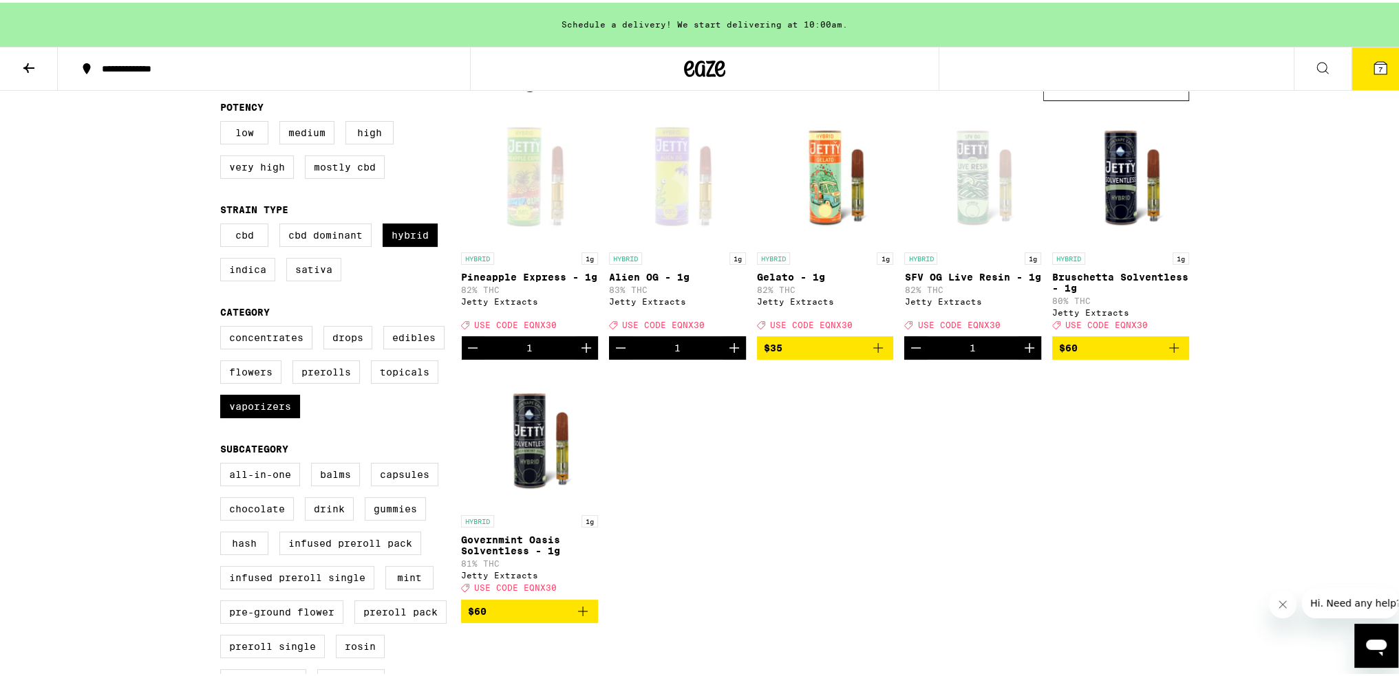
click at [695, 184] on div "Open page for SFV OG Live Resin - 1g from Jetty Extracts" at bounding box center [972, 174] width 137 height 138
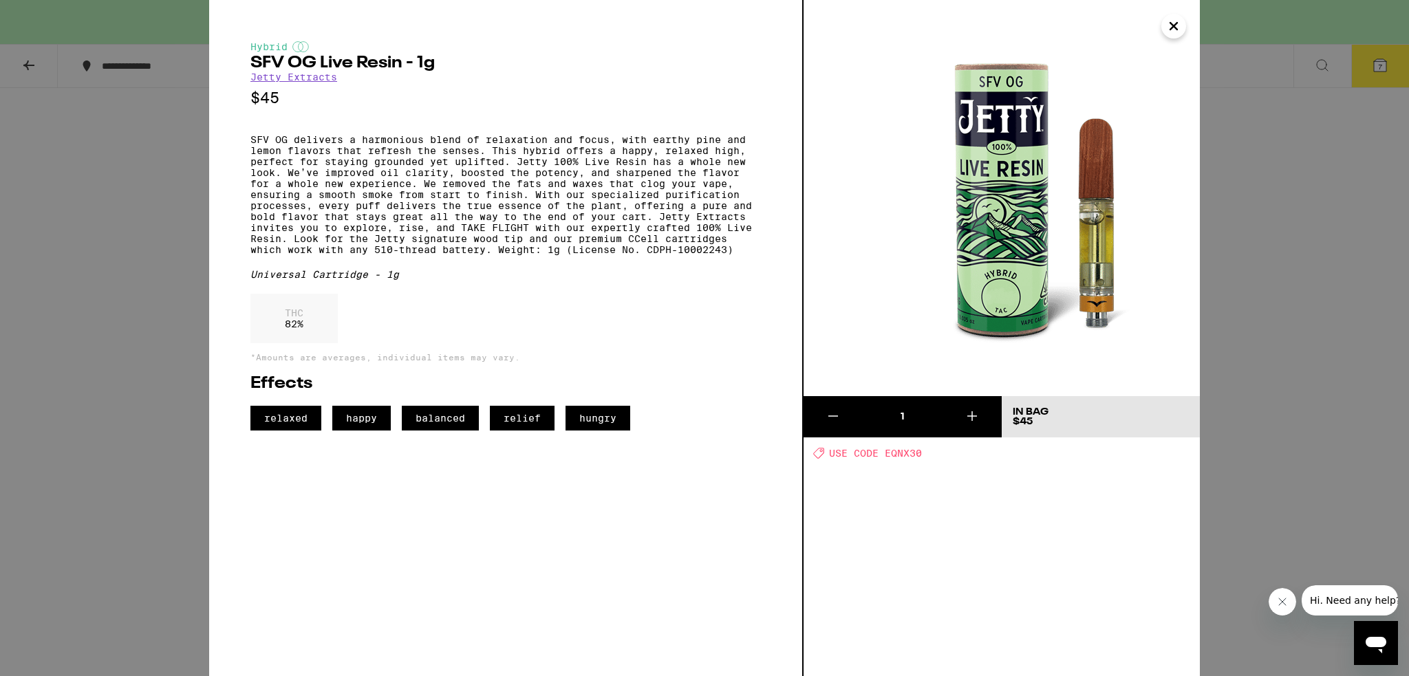
click at [695, 297] on div "Hybrid SFV OG Live Resin - 1g Jetty Extracts $45 SFV OG delivers a harmonious b…" at bounding box center [704, 338] width 1409 height 676
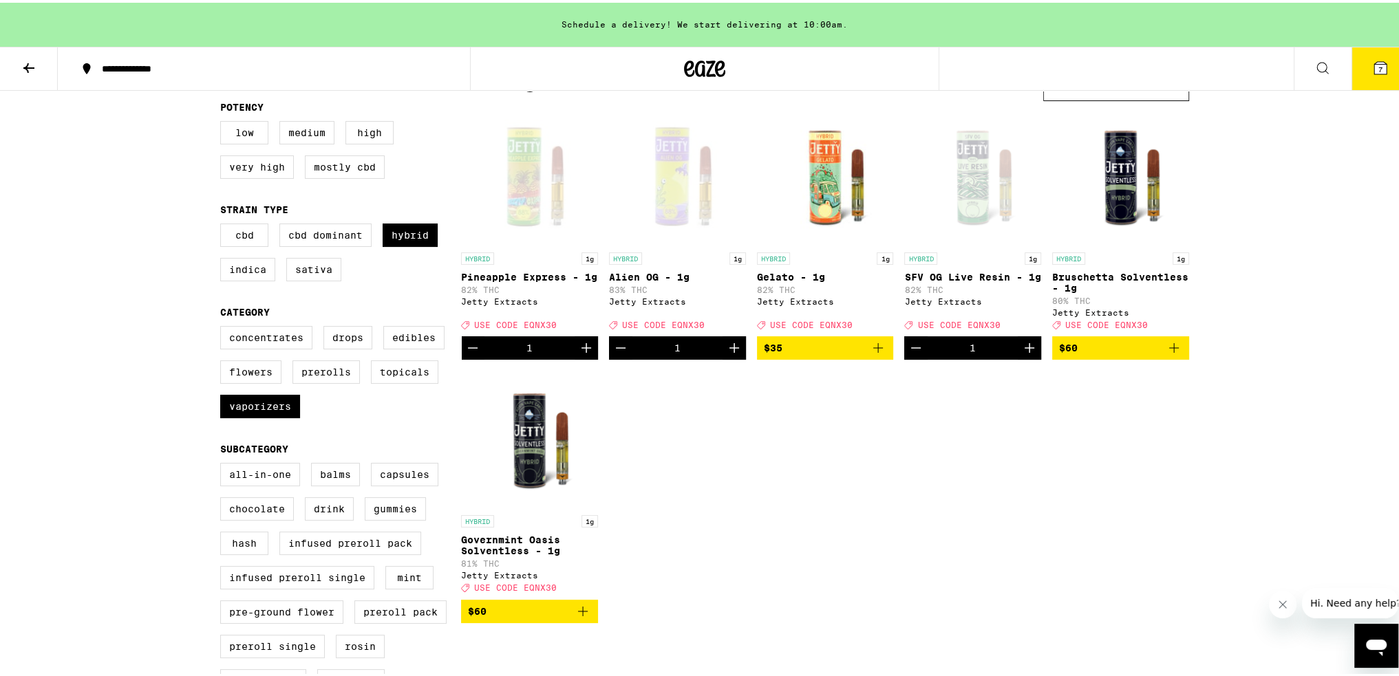
click at [695, 354] on icon "Decrement" at bounding box center [916, 345] width 17 height 17
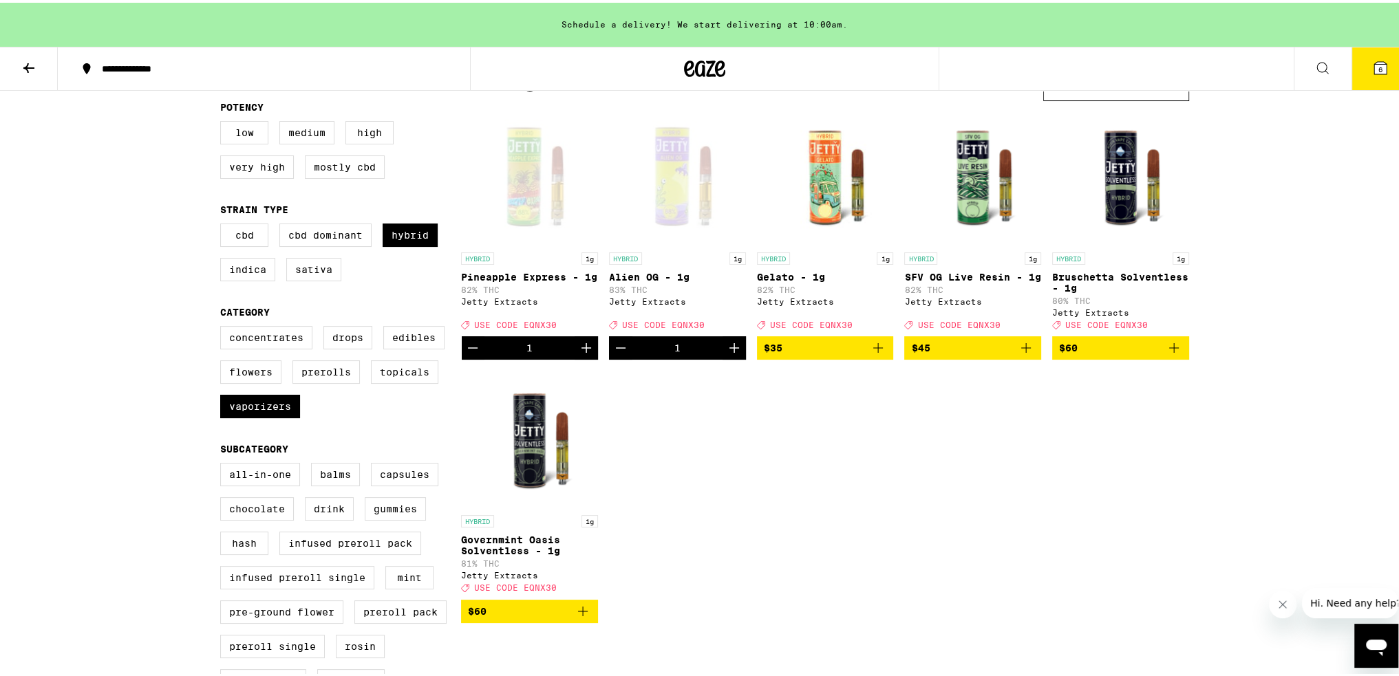
click at [695, 175] on img "Open page for Gelato - 1g from Jetty Extracts" at bounding box center [825, 174] width 137 height 138
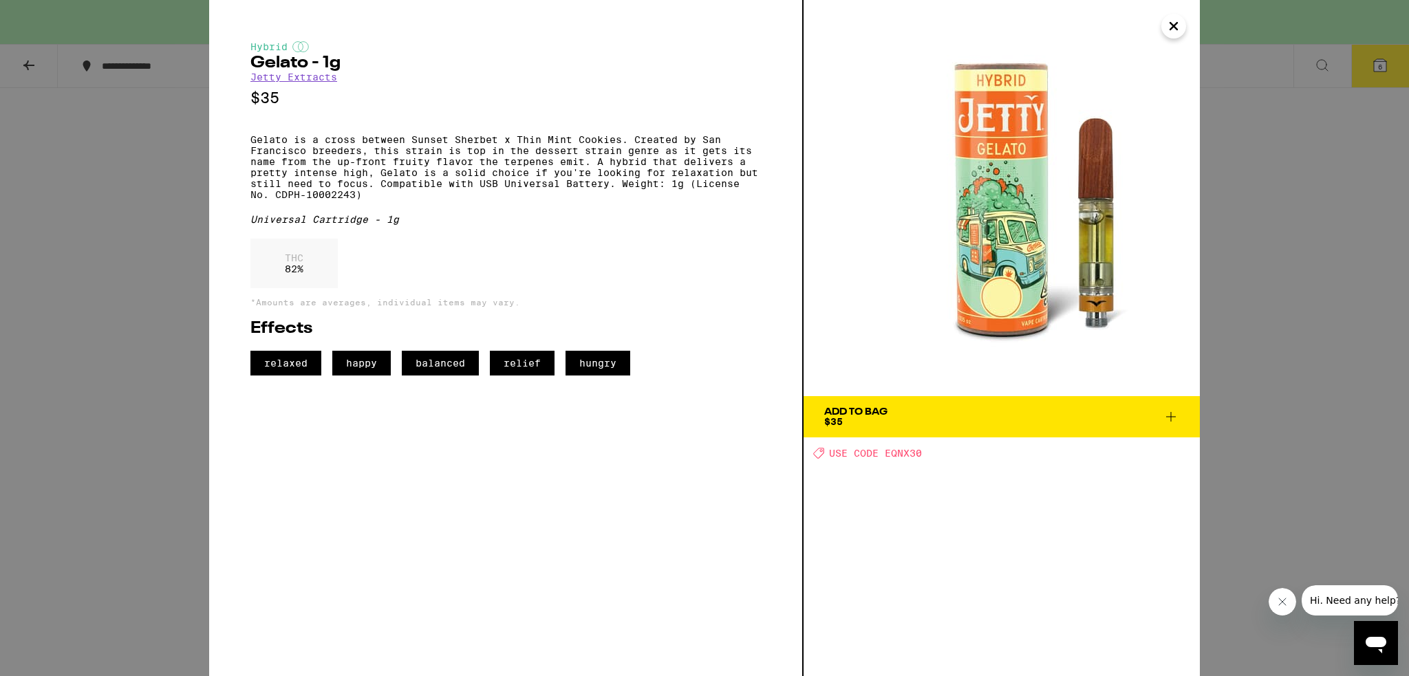
click at [695, 418] on icon at bounding box center [1171, 417] width 17 height 17
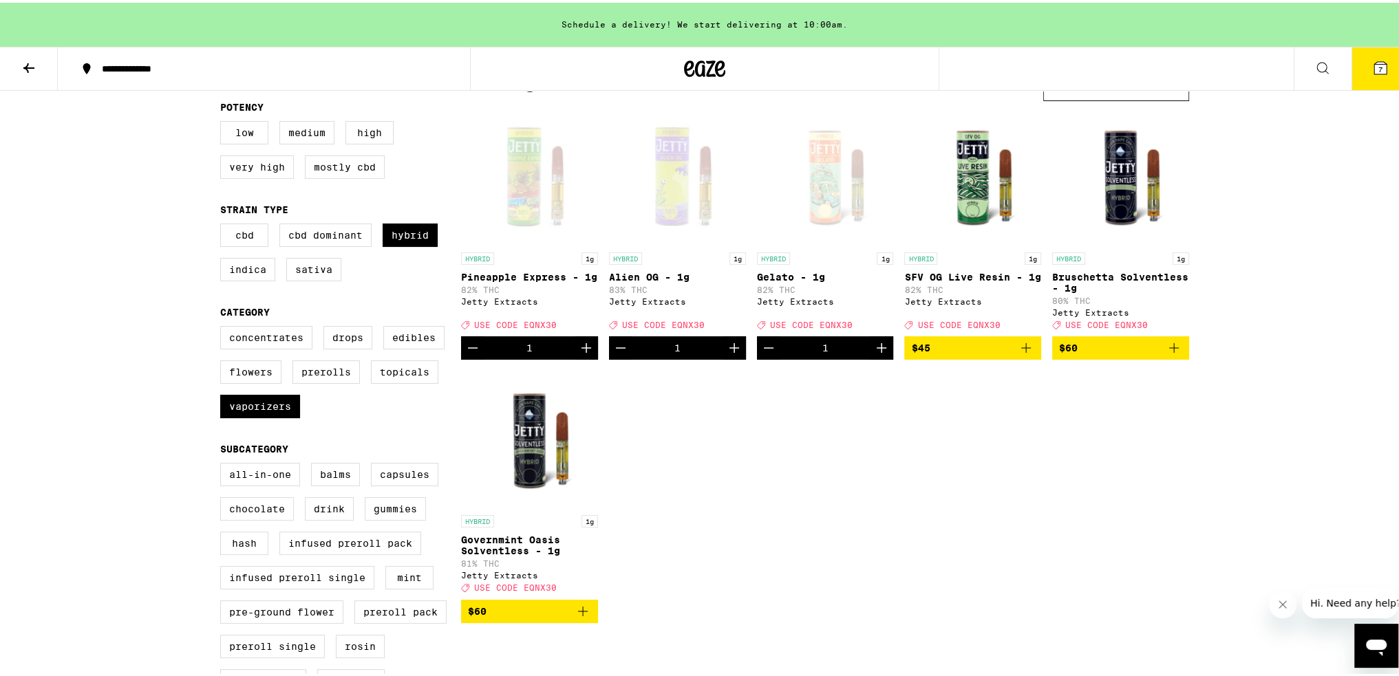
scroll to position [138, 0]
click at [695, 57] on icon at bounding box center [1380, 65] width 17 height 17
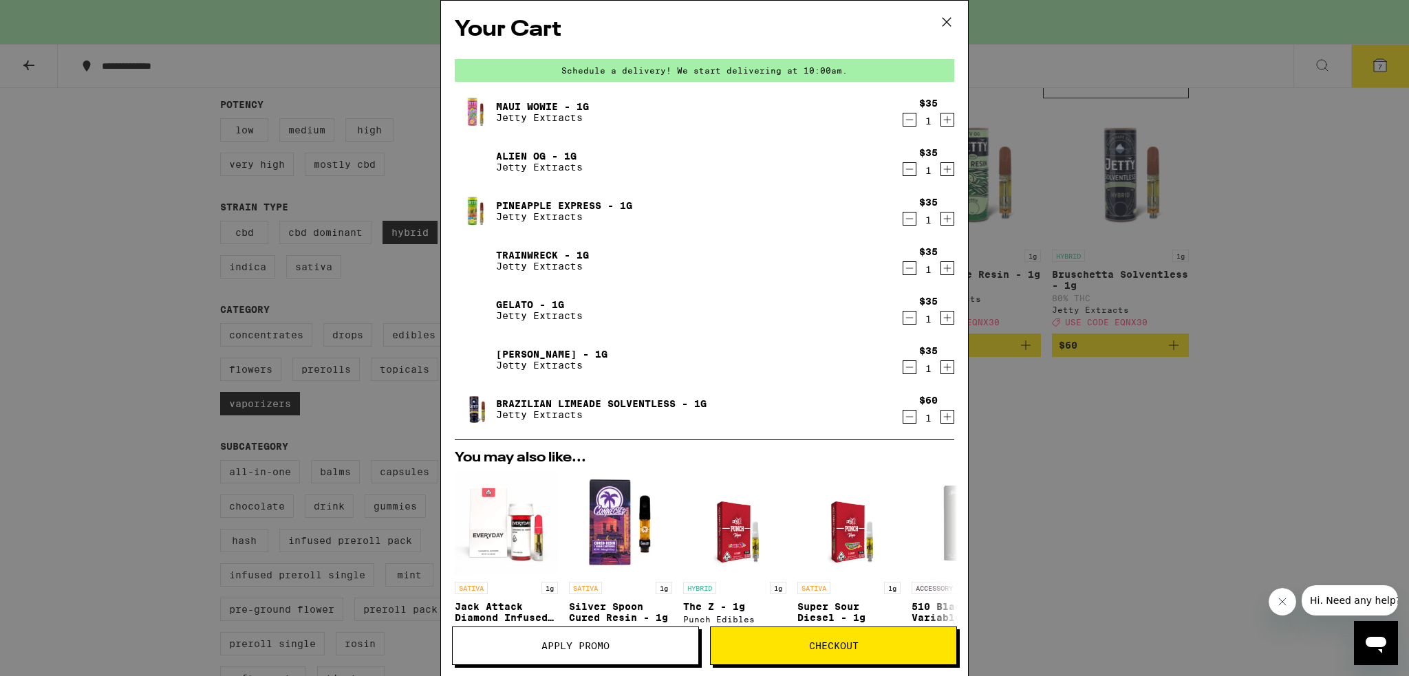
click at [596, 659] on button "Apply Promo" at bounding box center [575, 646] width 247 height 39
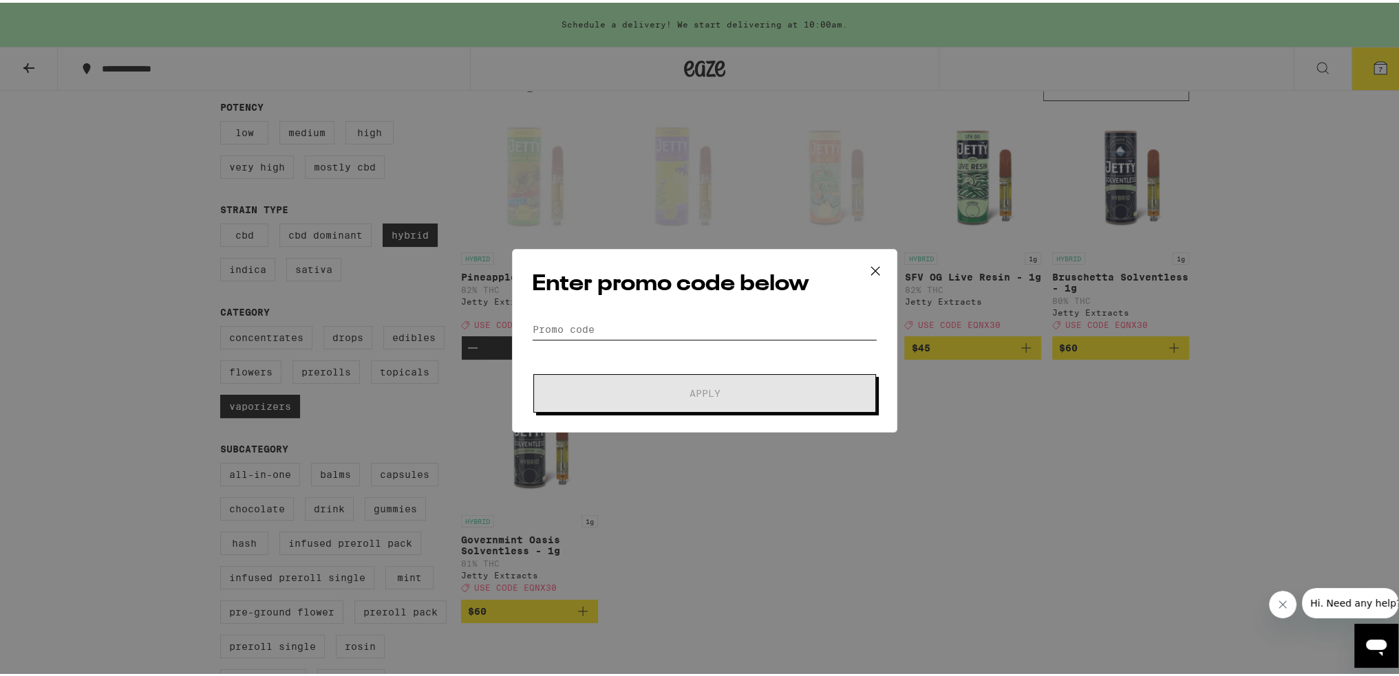
click at [654, 330] on input "Promo Code" at bounding box center [704, 327] width 345 height 21
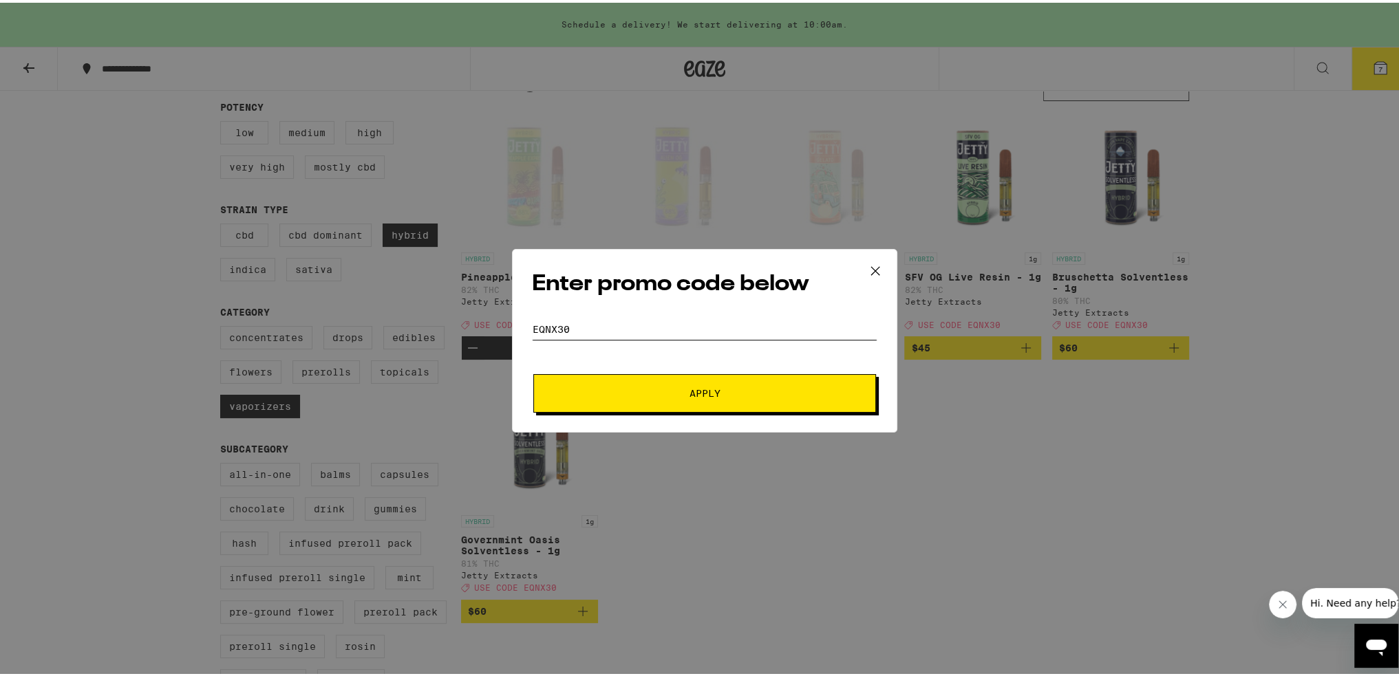
type input "EQNX30"
click at [695, 396] on button "Apply" at bounding box center [704, 391] width 343 height 39
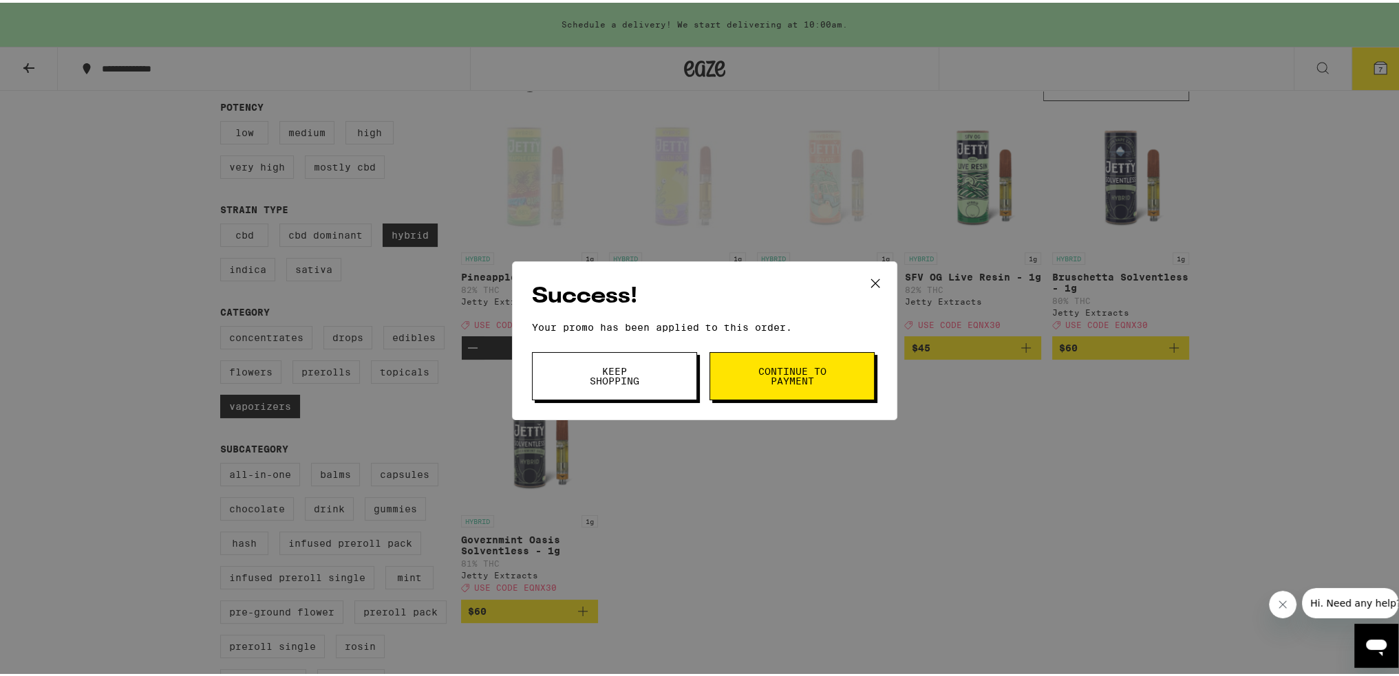
click at [695, 366] on span "Continue to payment" at bounding box center [792, 373] width 70 height 19
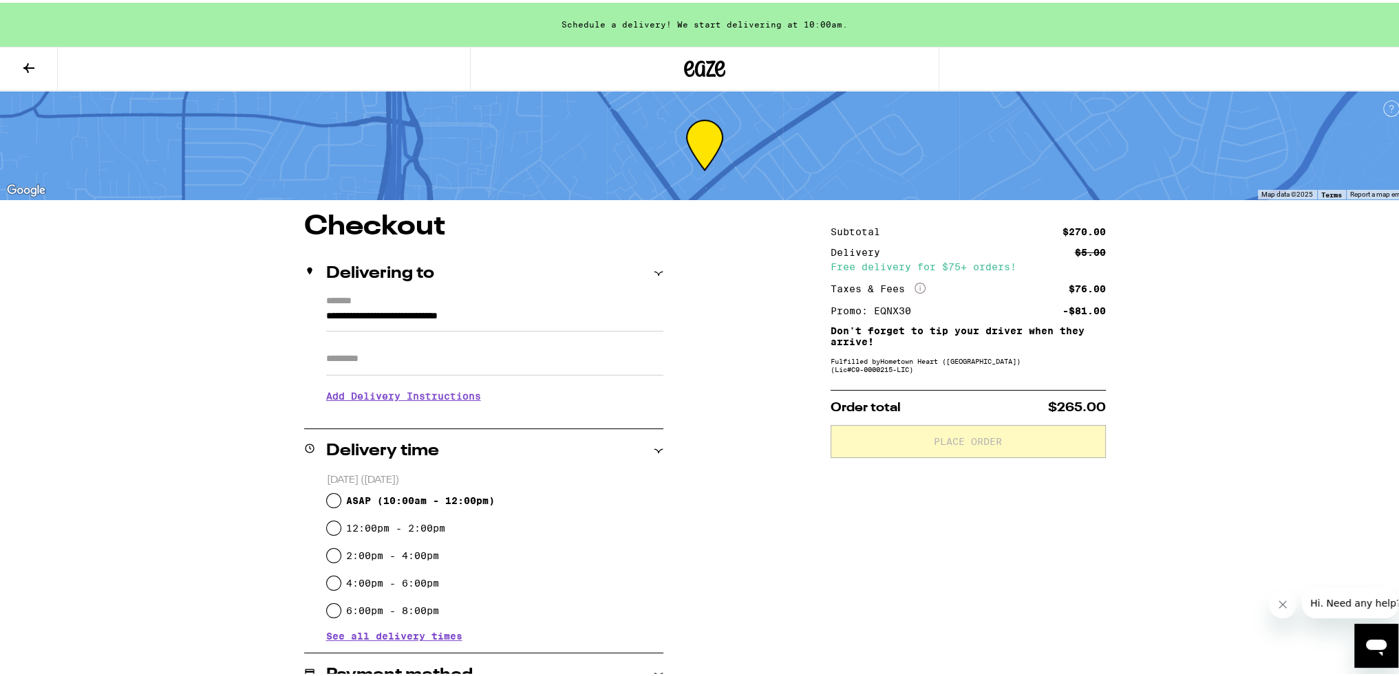
click at [365, 523] on label "12:00pm - 2:00pm" at bounding box center [395, 525] width 99 height 11
click at [341, 523] on input "12:00pm - 2:00pm" at bounding box center [334, 526] width 14 height 14
radio input "true"
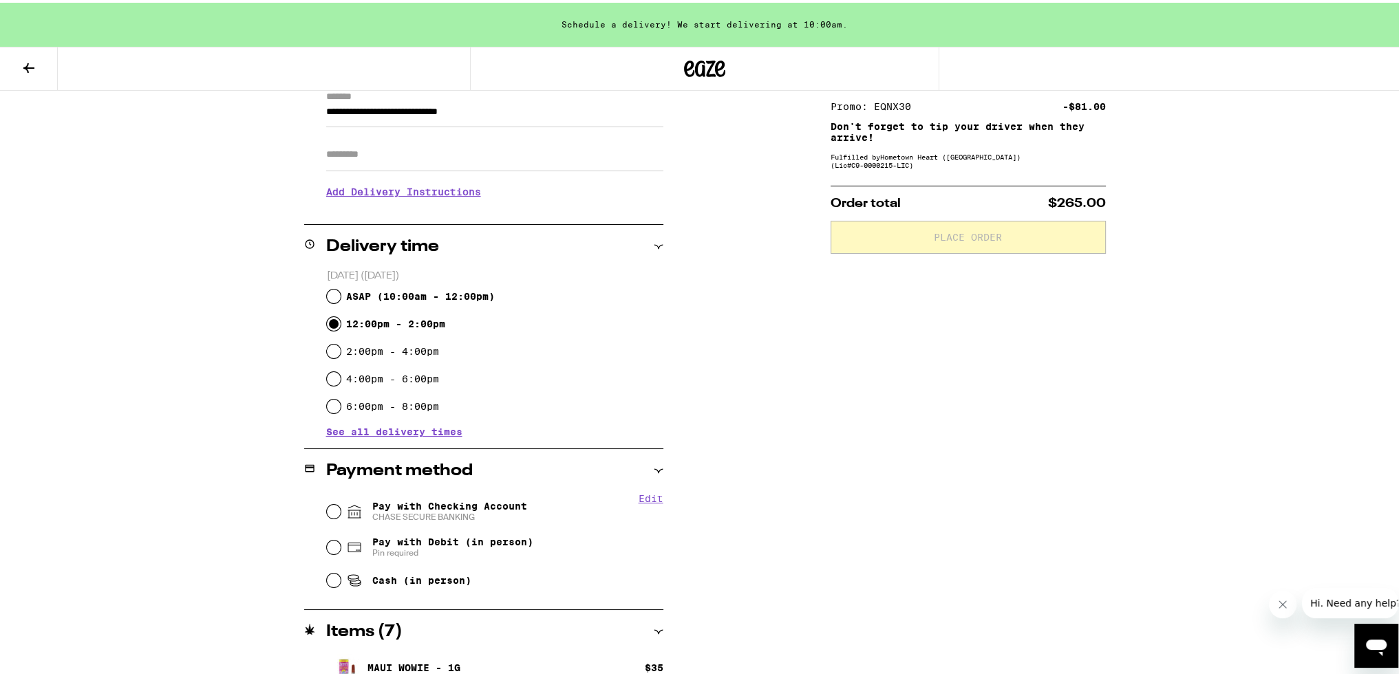
scroll to position [206, 0]
click at [429, 495] on div "Pay with Checking Account CHASE SECURE BANKING" at bounding box center [495, 507] width 336 height 36
click at [424, 510] on span "CHASE SECURE BANKING" at bounding box center [449, 512] width 155 height 11
click at [341, 510] on input "Pay with Checking Account CHASE SECURE BANKING" at bounding box center [334, 507] width 14 height 14
radio input "true"
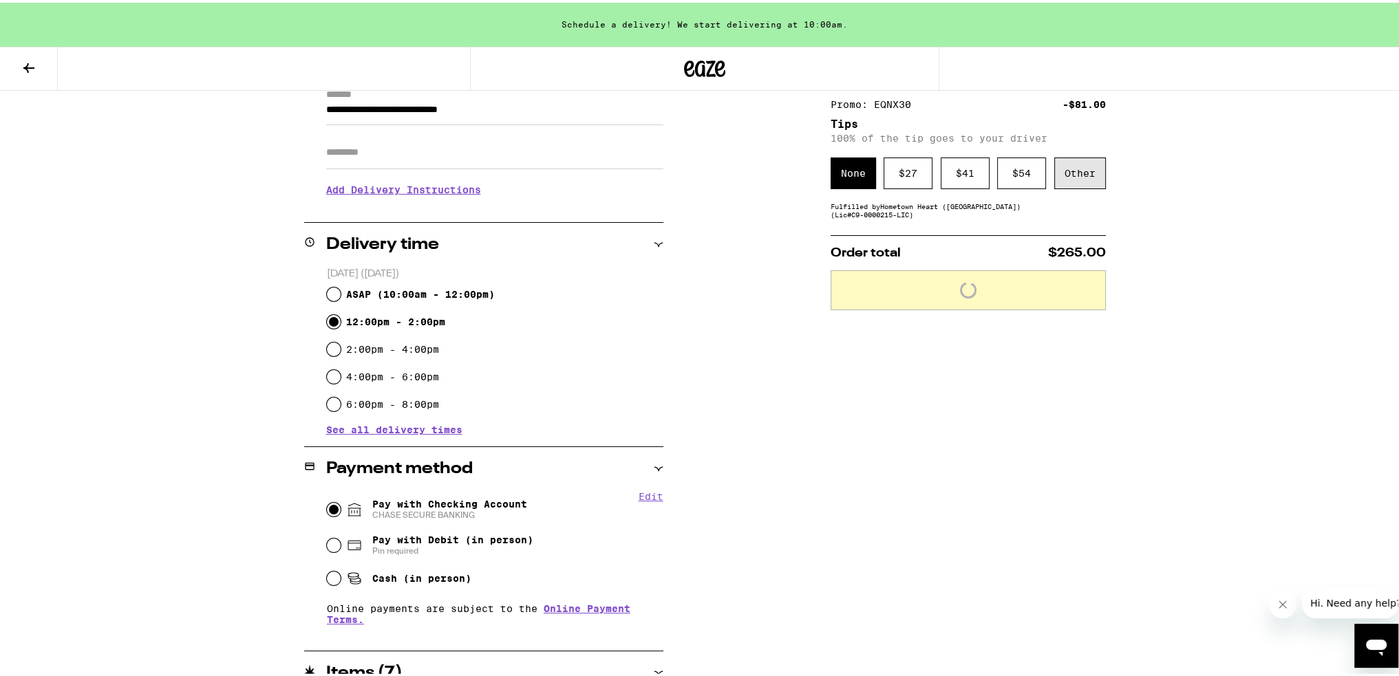
click at [695, 180] on div "Other" at bounding box center [1080, 171] width 52 height 32
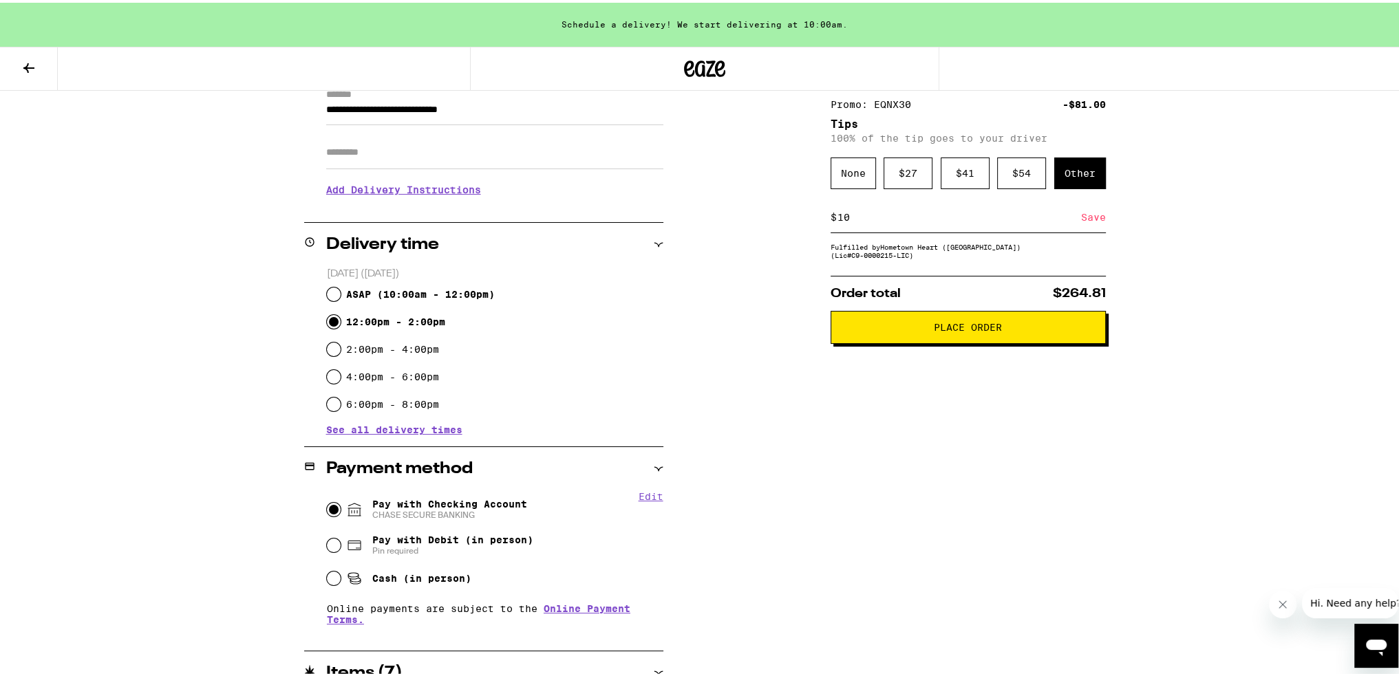
type input "10"
click at [695, 544] on div "Subtotal $270.00 Delivery $5.00 Free delivery for $75+ orders! Taxes & Fees Mor…" at bounding box center [968, 522] width 275 height 1036
click at [695, 217] on div "Save" at bounding box center [1093, 215] width 25 height 30
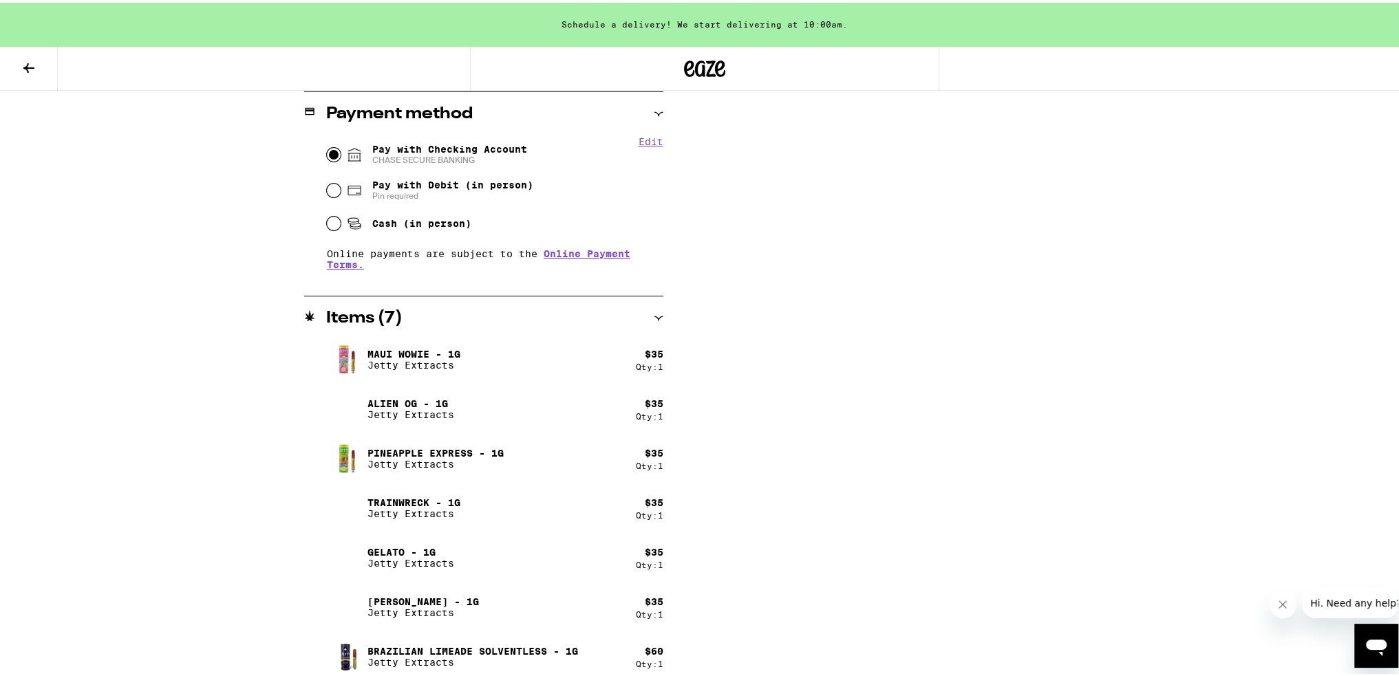
scroll to position [570, 0]
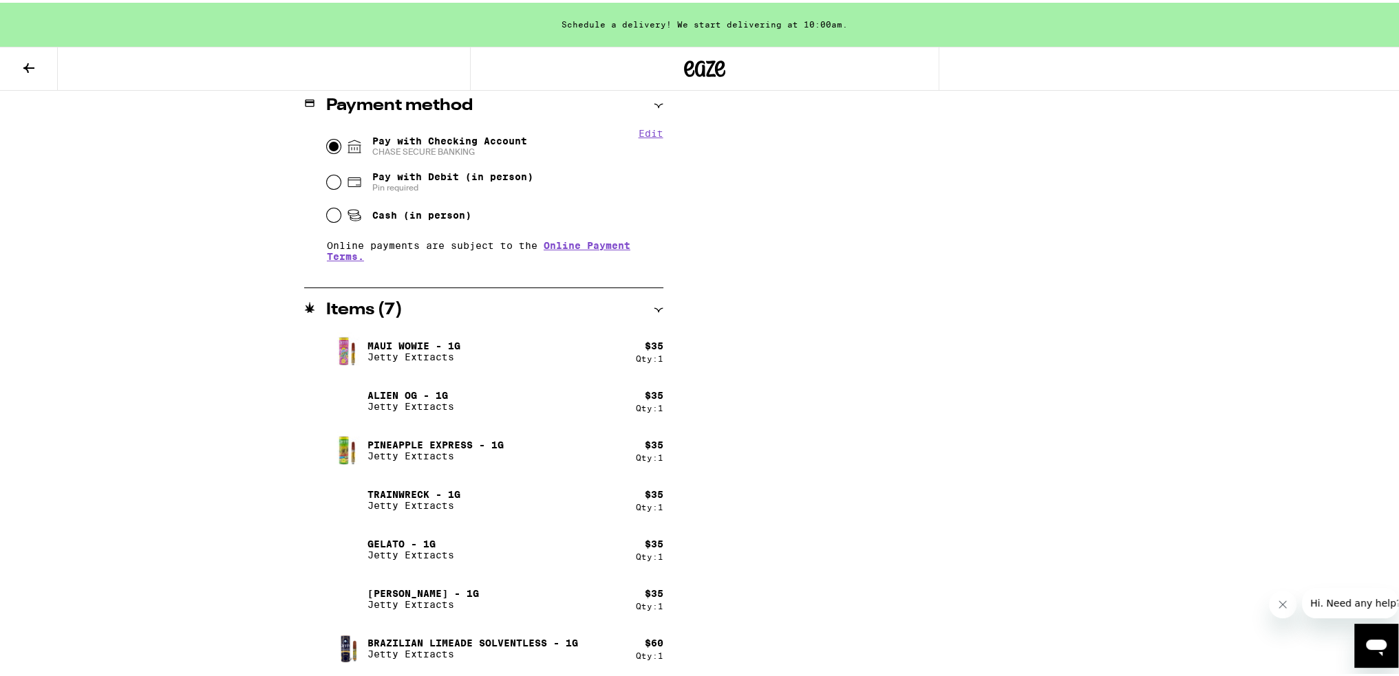
click at [14, 63] on button at bounding box center [29, 66] width 58 height 43
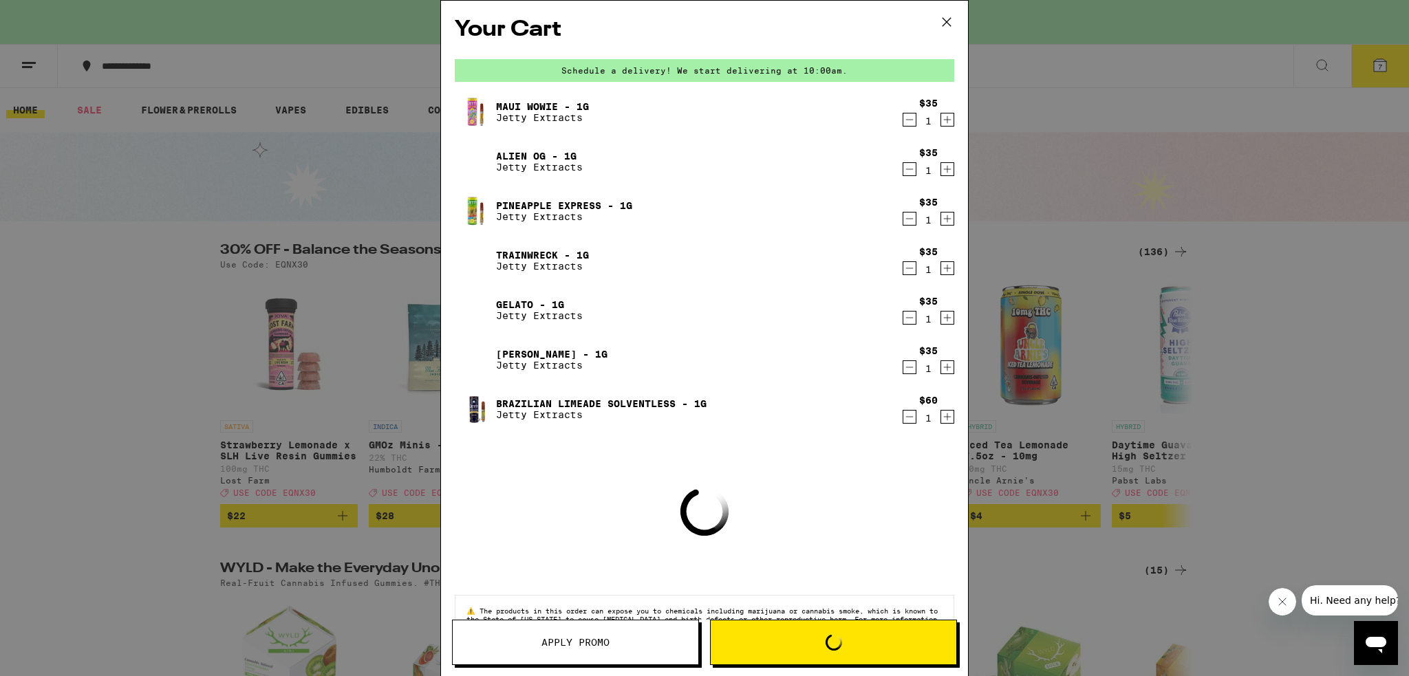
click at [695, 416] on icon "Decrement" at bounding box center [909, 417] width 12 height 17
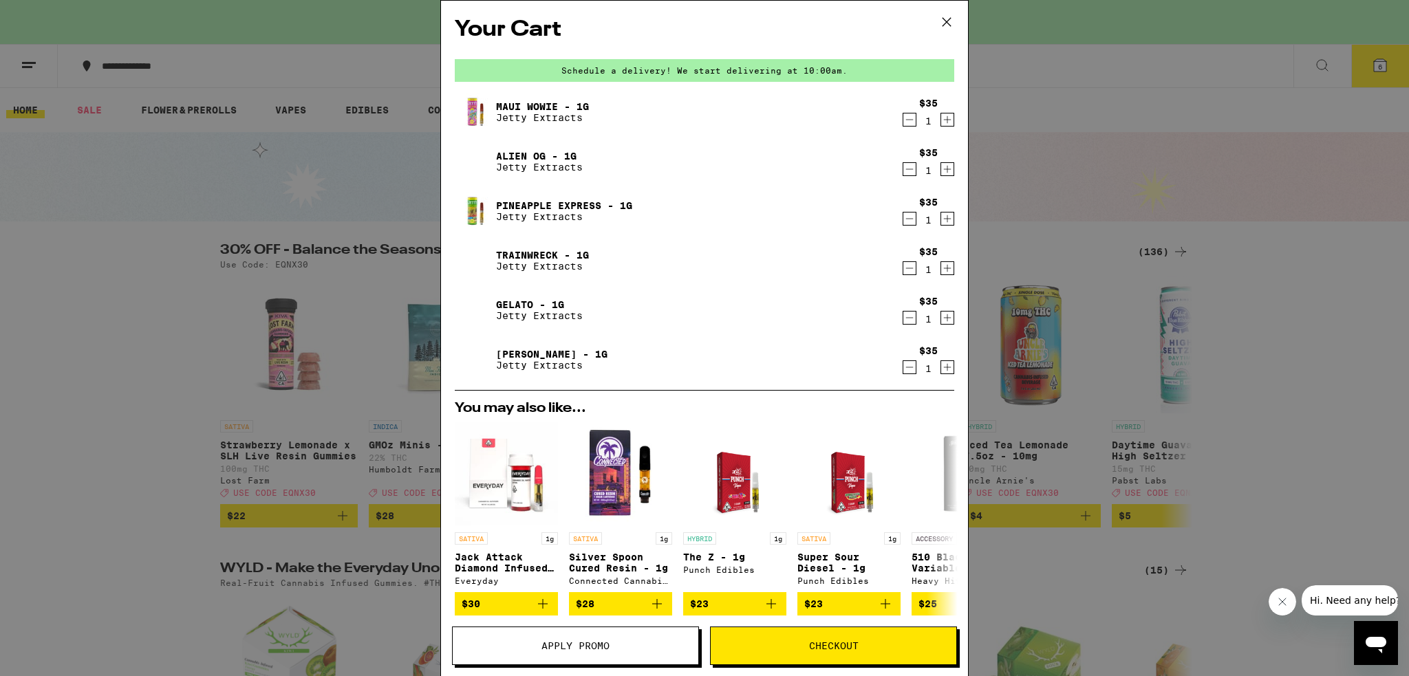
click at [695, 641] on span "Checkout" at bounding box center [834, 646] width 50 height 10
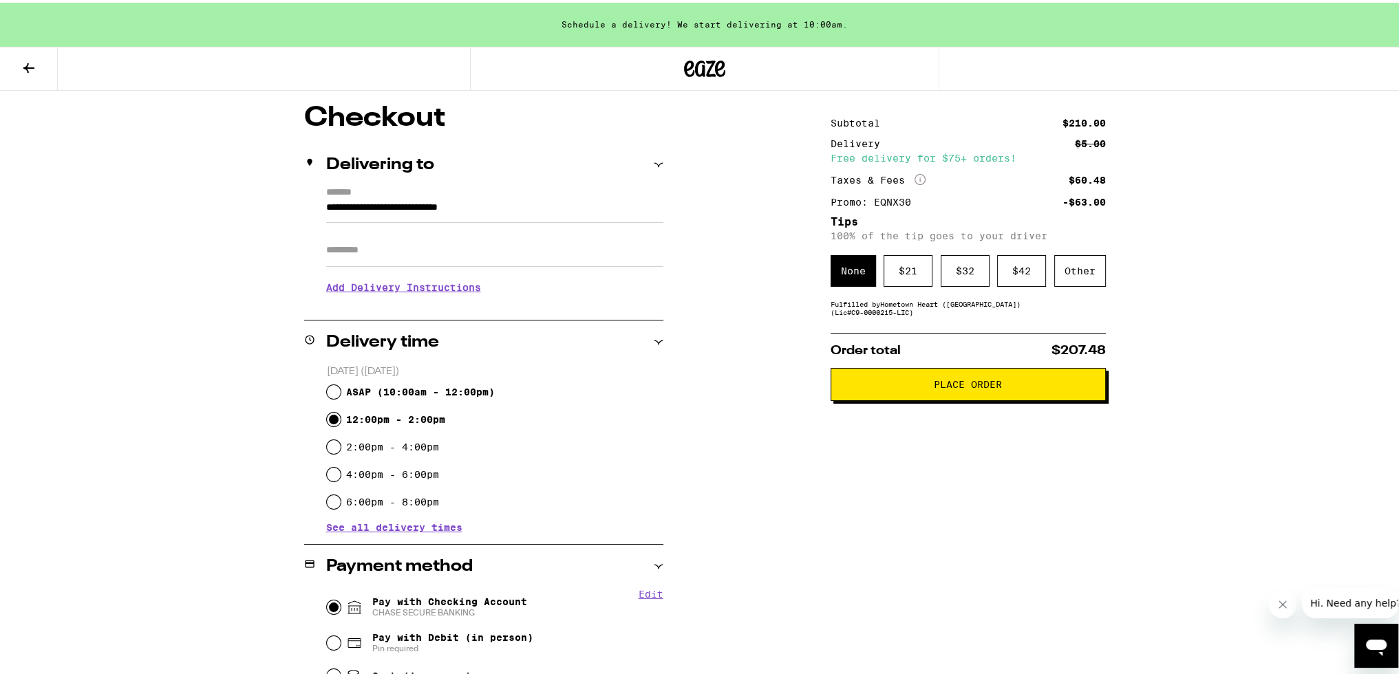
scroll to position [107, 0]
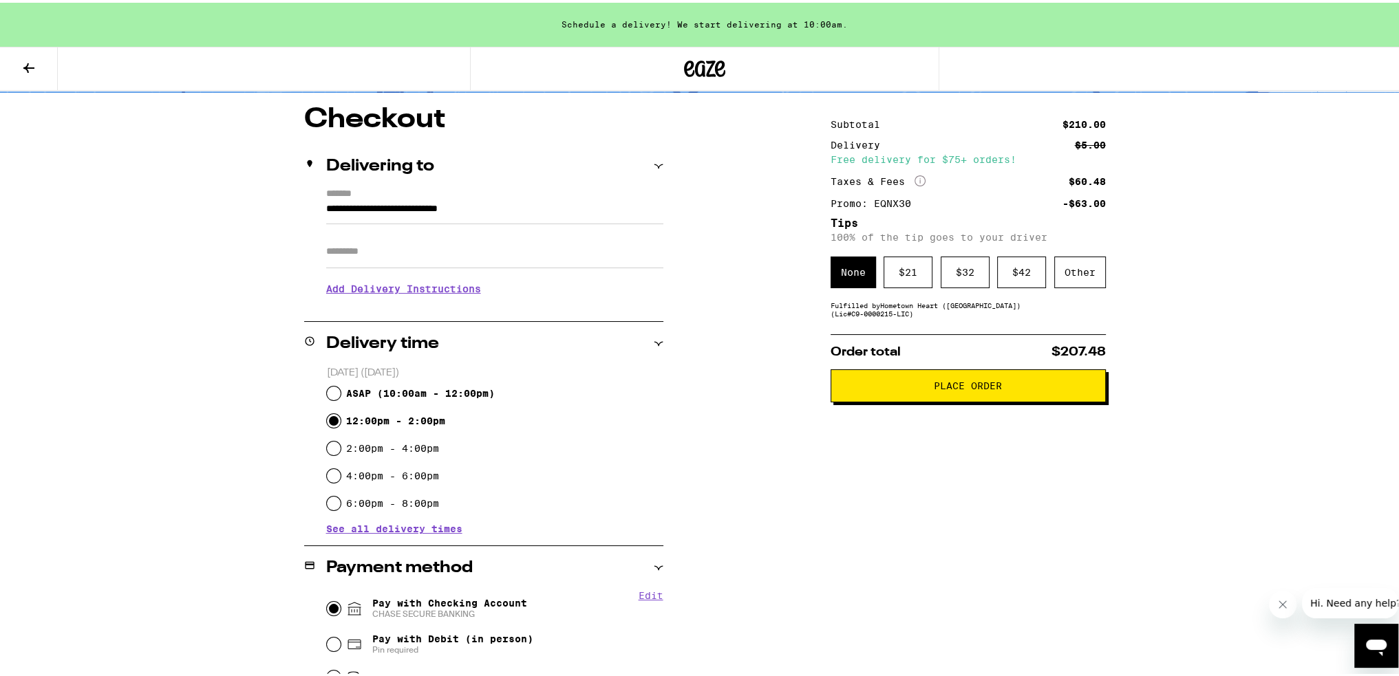
click at [414, 392] on span "ASAP ( 10:00am - 12:00pm )" at bounding box center [420, 390] width 149 height 11
click at [341, 392] on input "ASAP ( 10:00am - 12:00pm )" at bounding box center [334, 391] width 14 height 14
radio input "true"
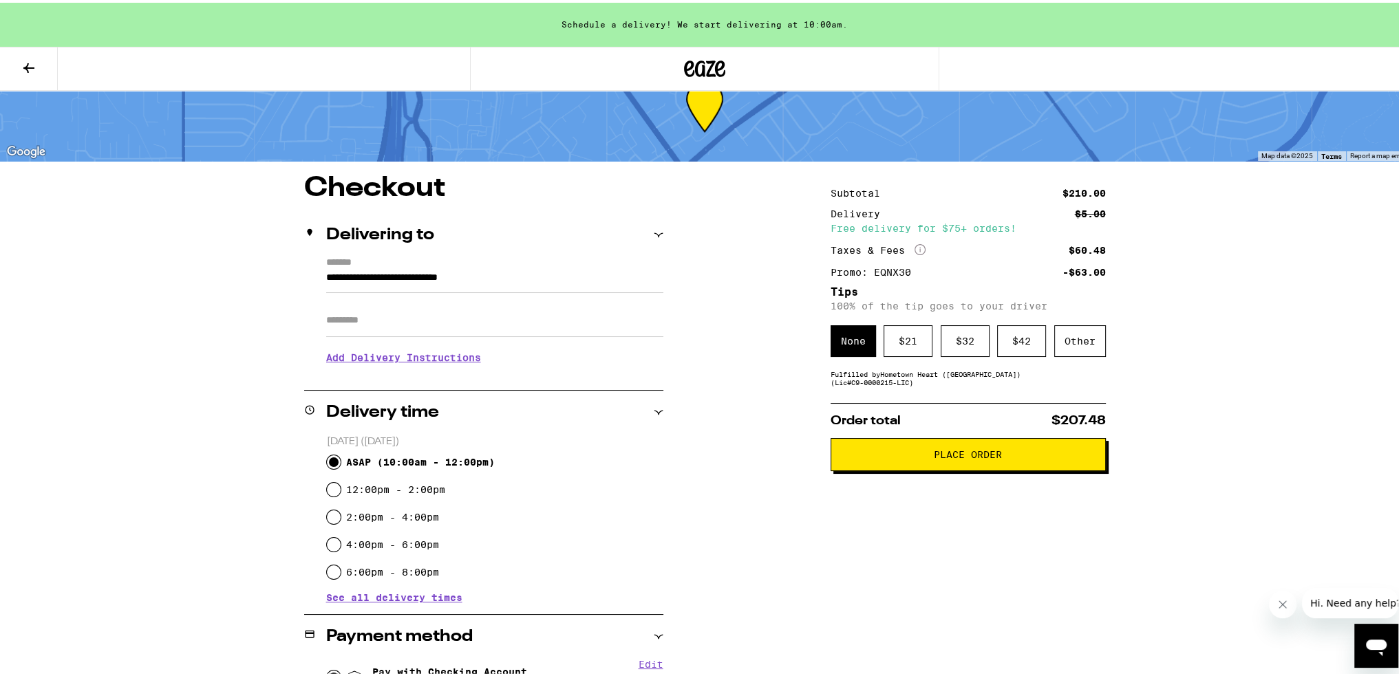
scroll to position [0, 0]
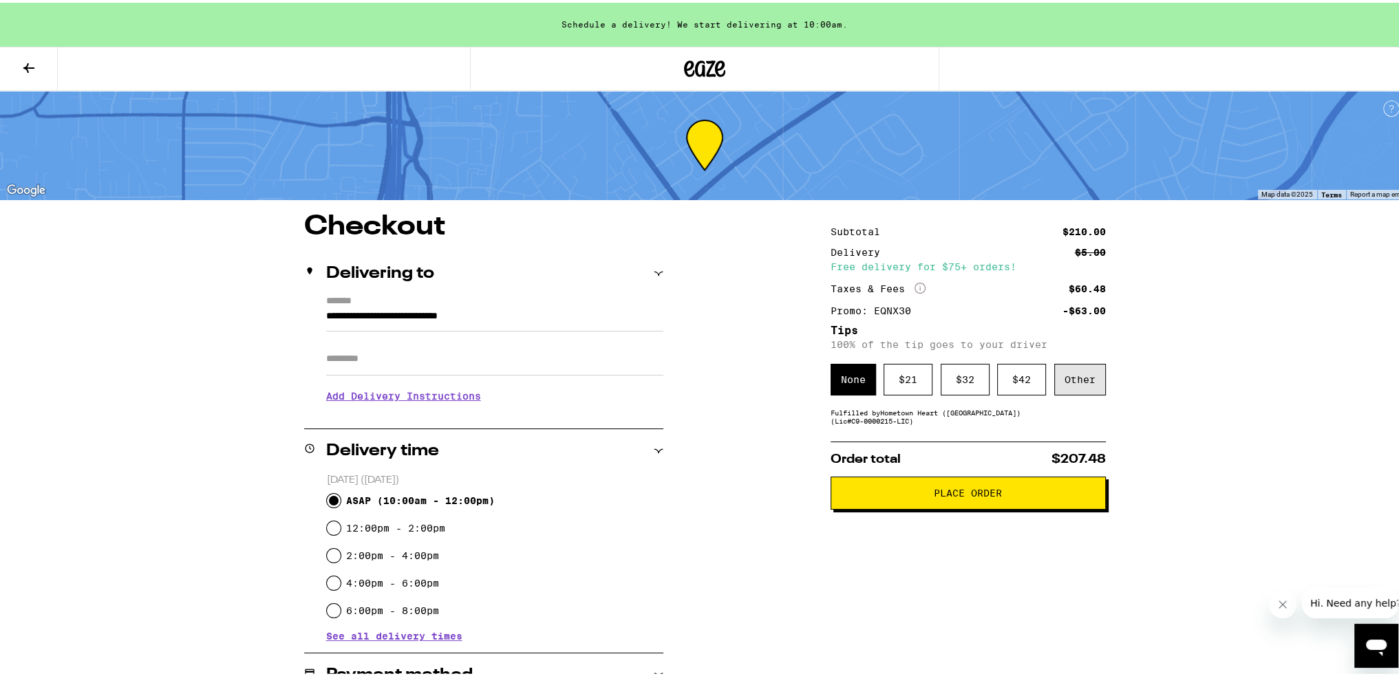
click at [695, 381] on div "Other" at bounding box center [1080, 377] width 52 height 32
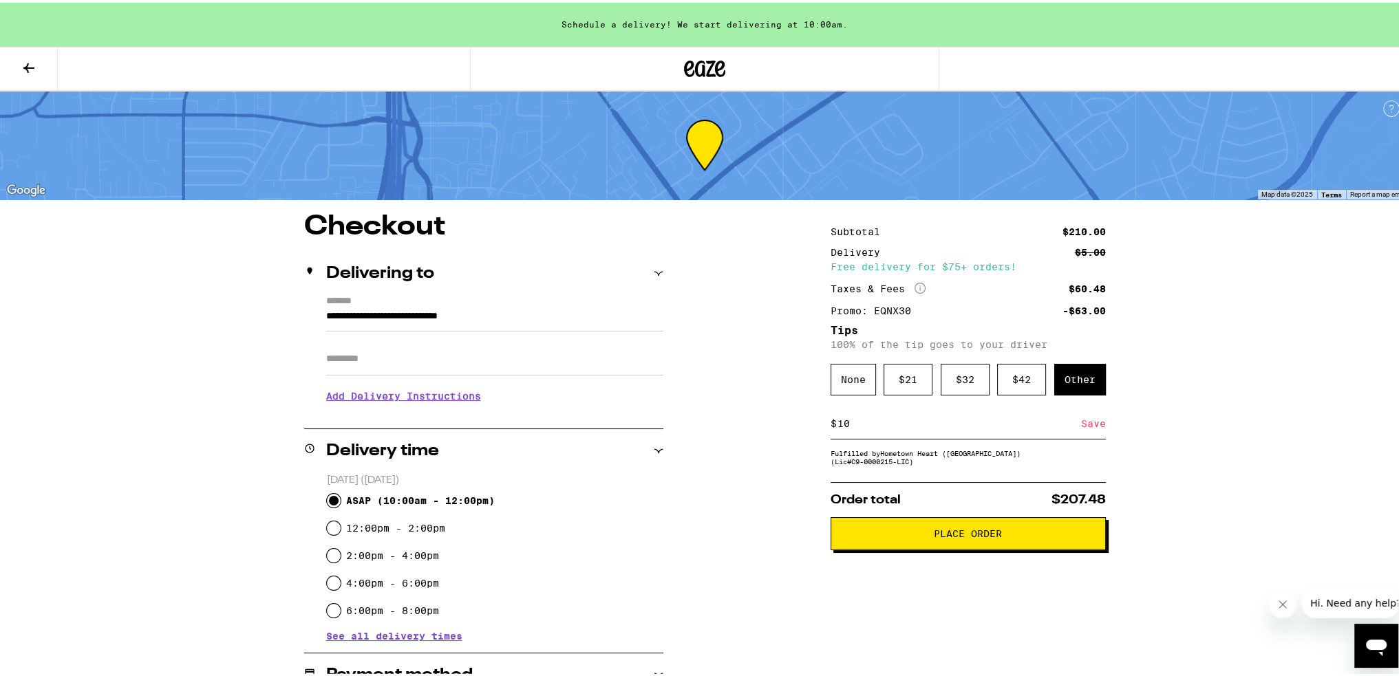
type input "10"
click at [695, 414] on div "**********" at bounding box center [704, 598] width 1409 height 1197
click at [695, 423] on div "Save" at bounding box center [1093, 421] width 25 height 30
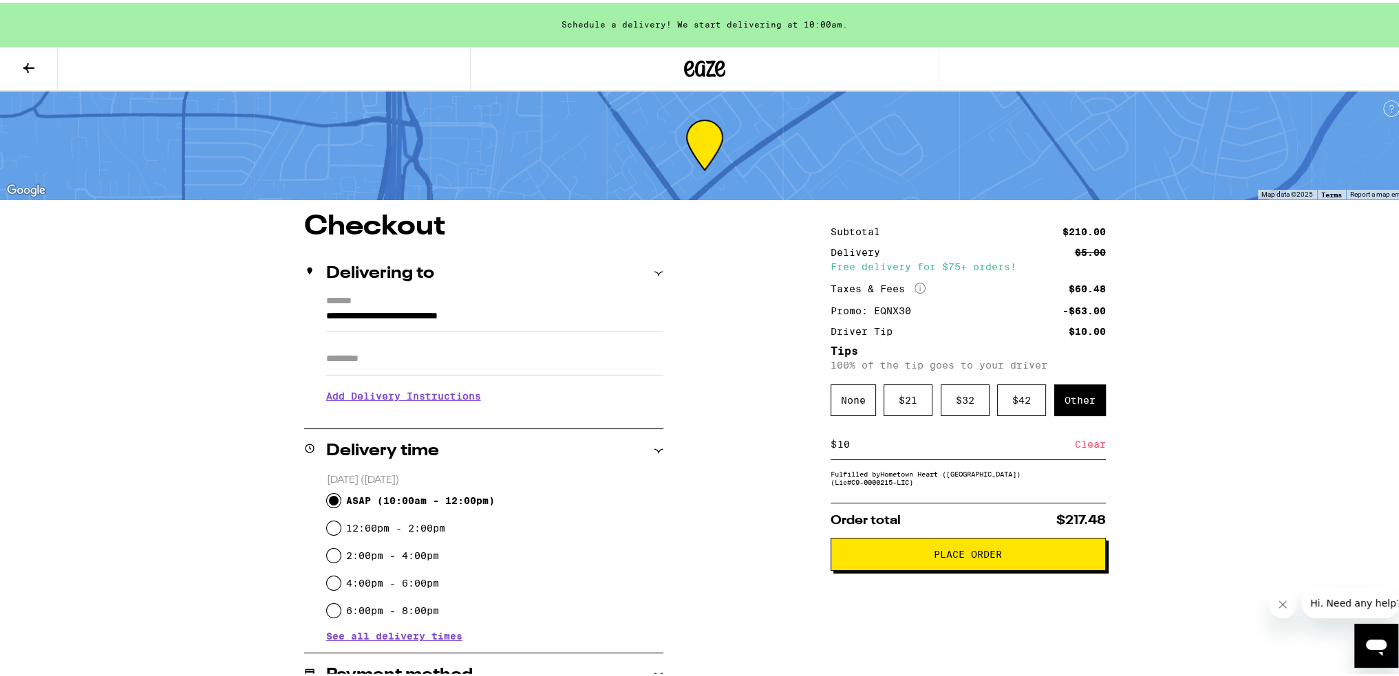
click at [695, 564] on button "Place Order" at bounding box center [968, 551] width 275 height 33
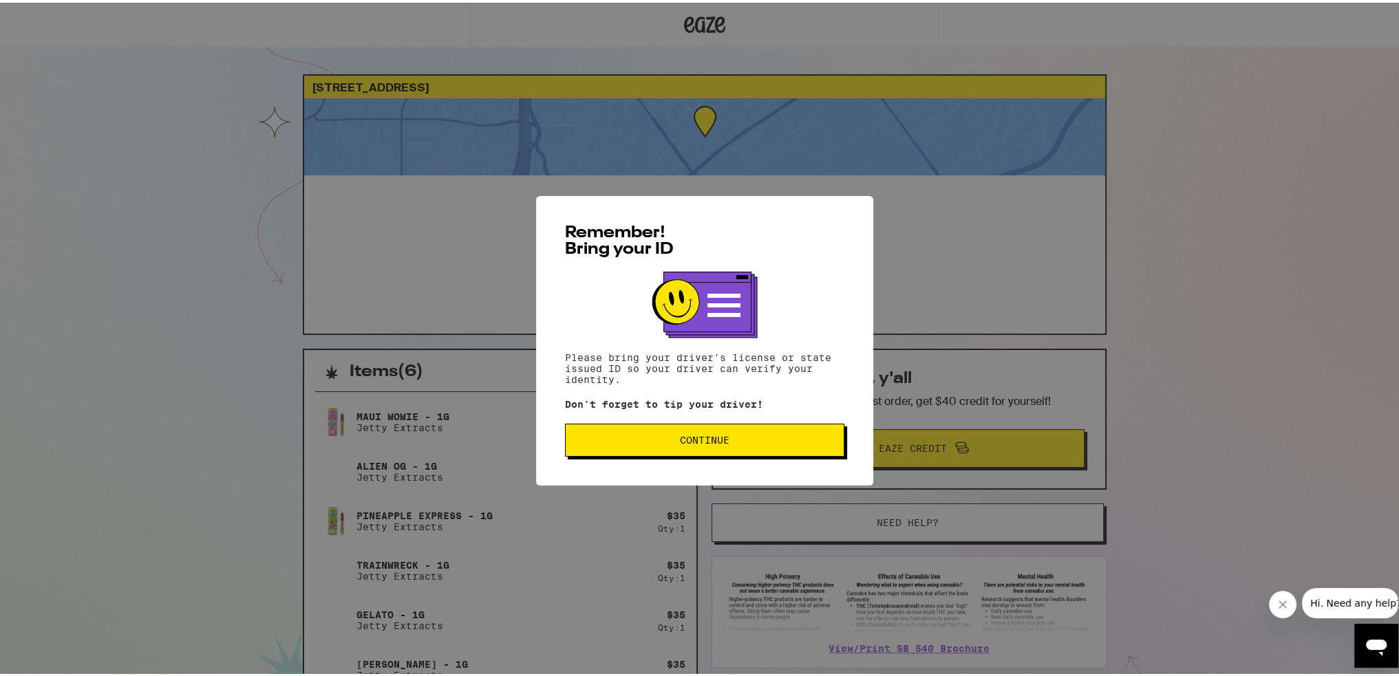
click at [681, 442] on span "Continue" at bounding box center [705, 438] width 50 height 10
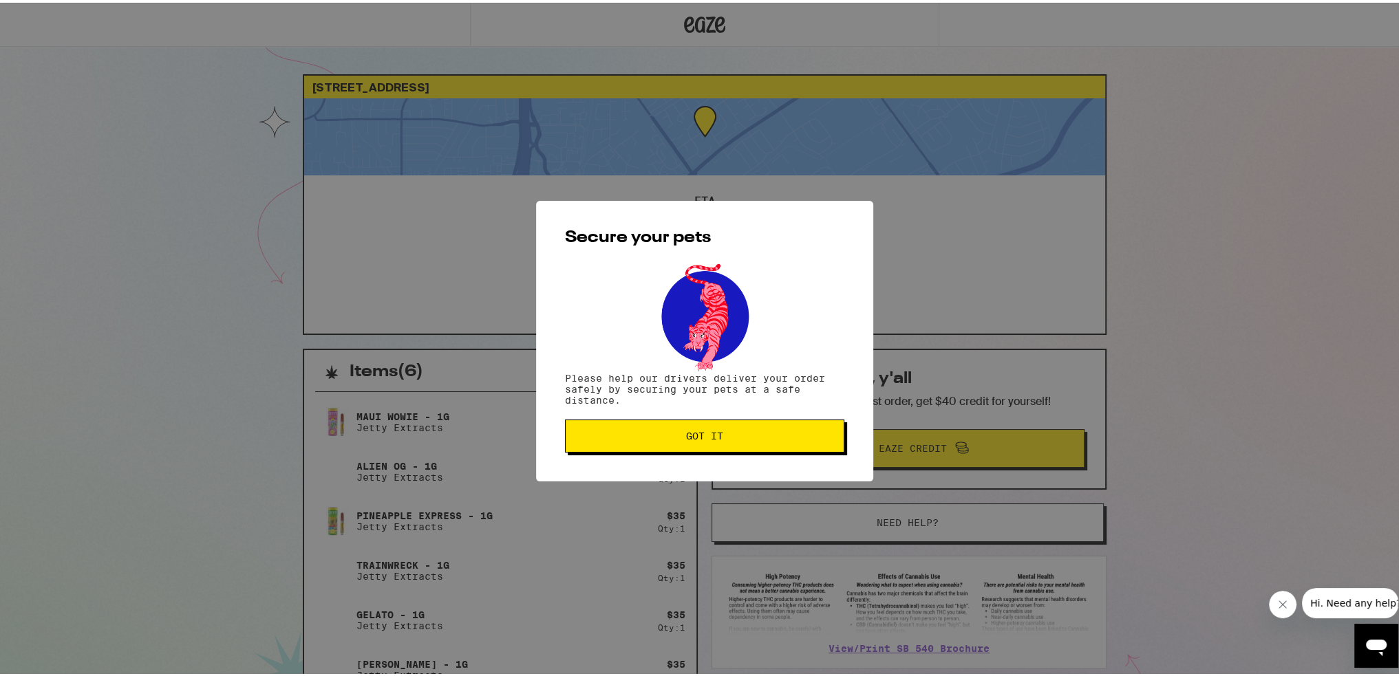
click at [687, 438] on span "Got it" at bounding box center [704, 434] width 37 height 10
